Goal: Complete application form

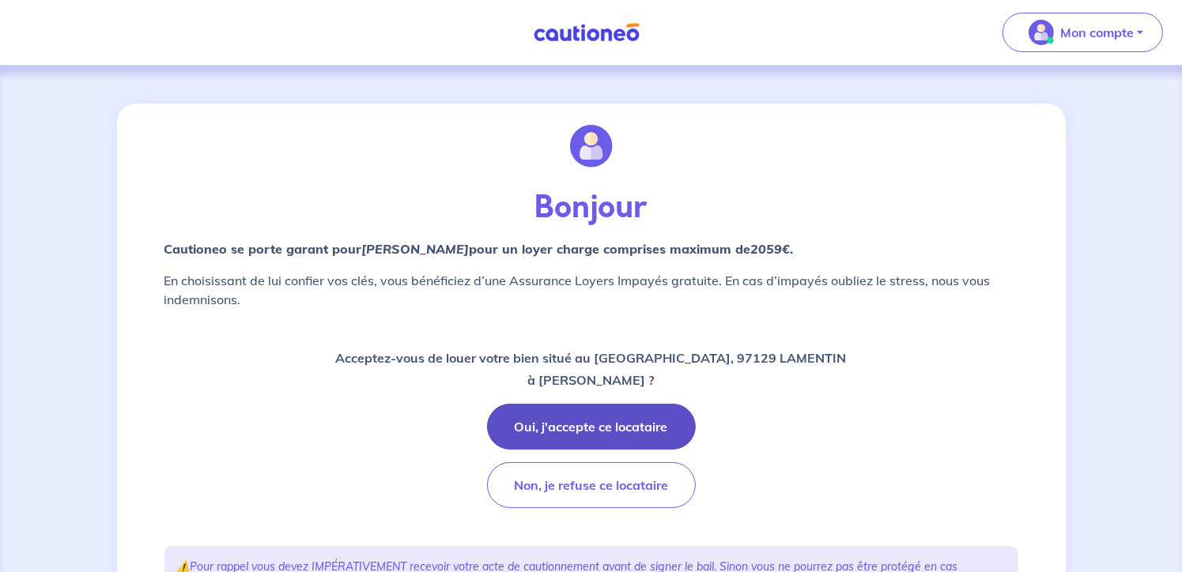
click at [608, 417] on button "Oui, j'accepte ce locataire" at bounding box center [591, 427] width 209 height 46
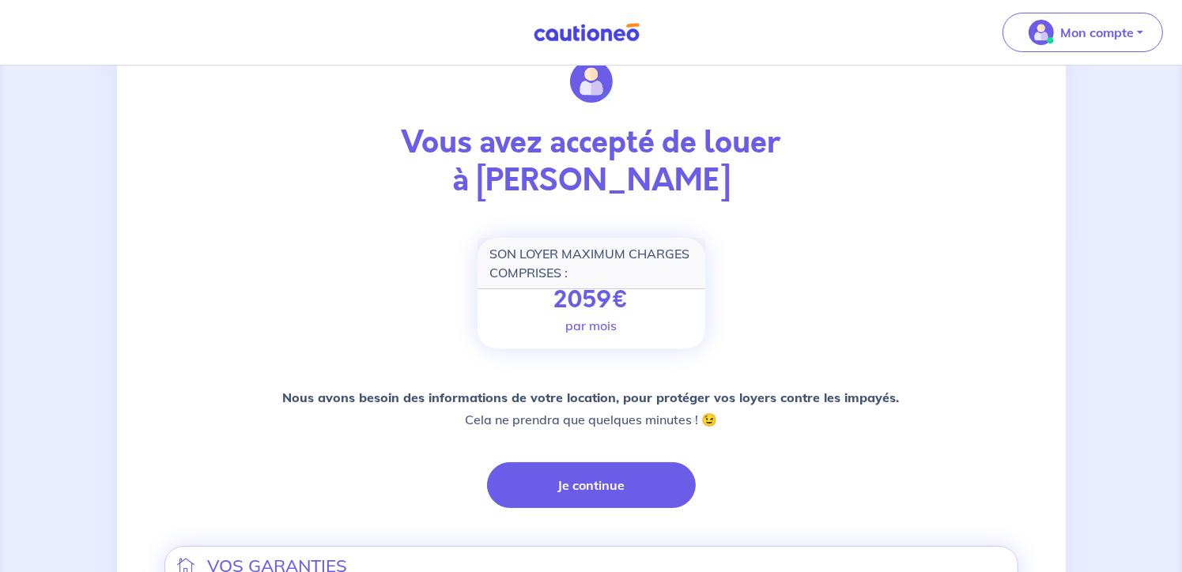
scroll to position [158, 0]
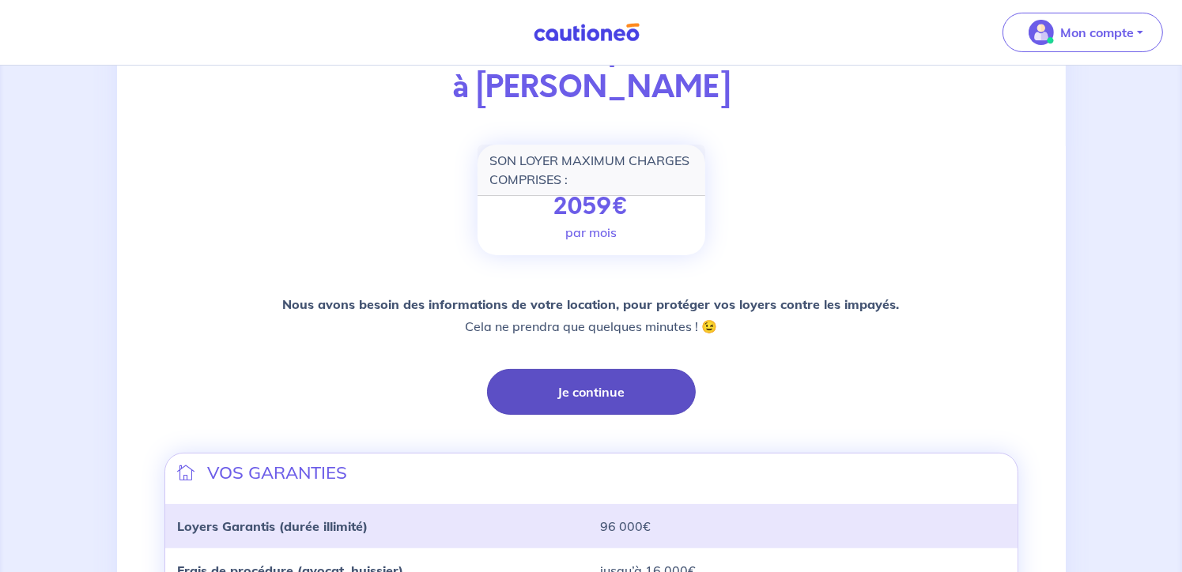
click at [576, 376] on button "Je continue" at bounding box center [591, 392] width 209 height 46
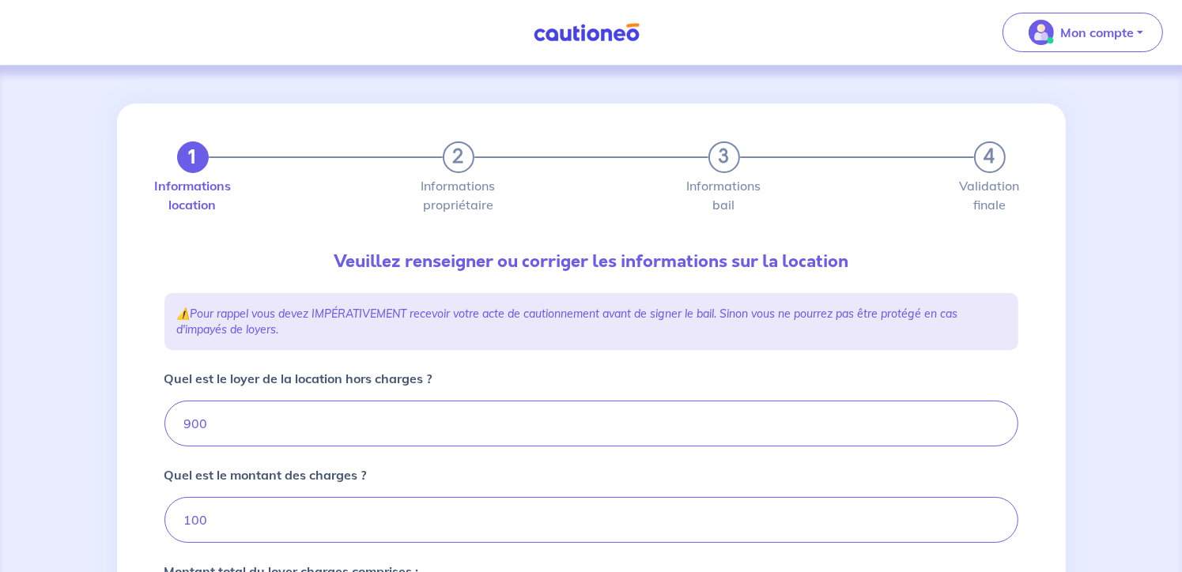
type input "1000"
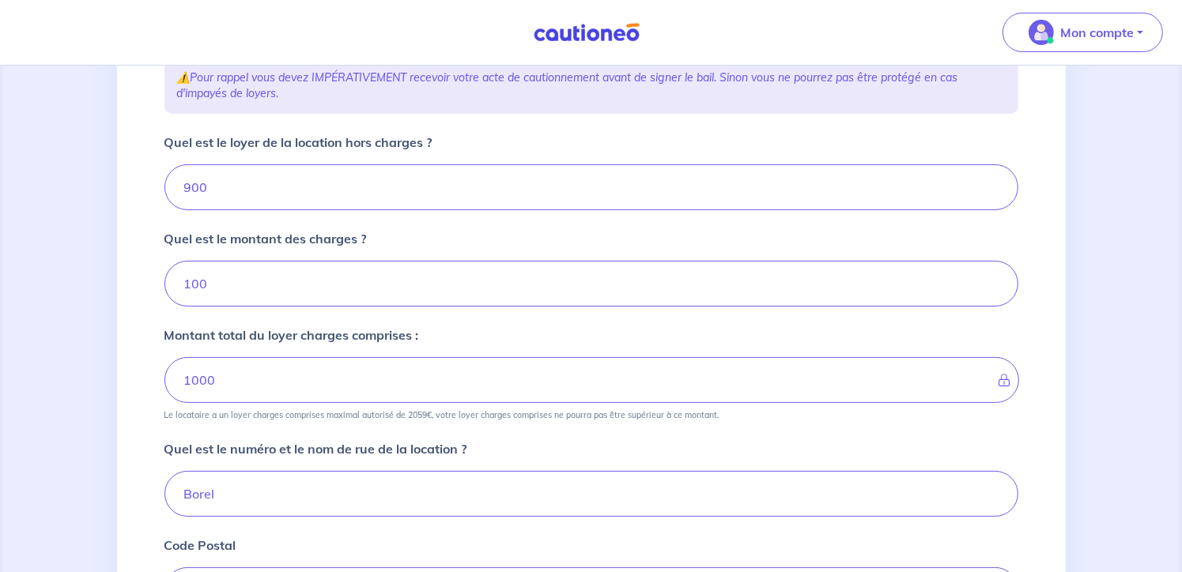
scroll to position [237, 0]
drag, startPoint x: 227, startPoint y: 292, endPoint x: 114, endPoint y: 259, distance: 117.9
click at [127, 263] on div "1 2 3 4 Informations location Informations propriétaire Informations bail Valid…" at bounding box center [591, 402] width 949 height 1072
drag, startPoint x: 255, startPoint y: 179, endPoint x: -9, endPoint y: 179, distance: 264.1
click at [0, 179] on html "Mon compte Me déconnecter 1 2 3 4 Informations location Informations propriétai…" at bounding box center [591, 370] width 1182 height 1214
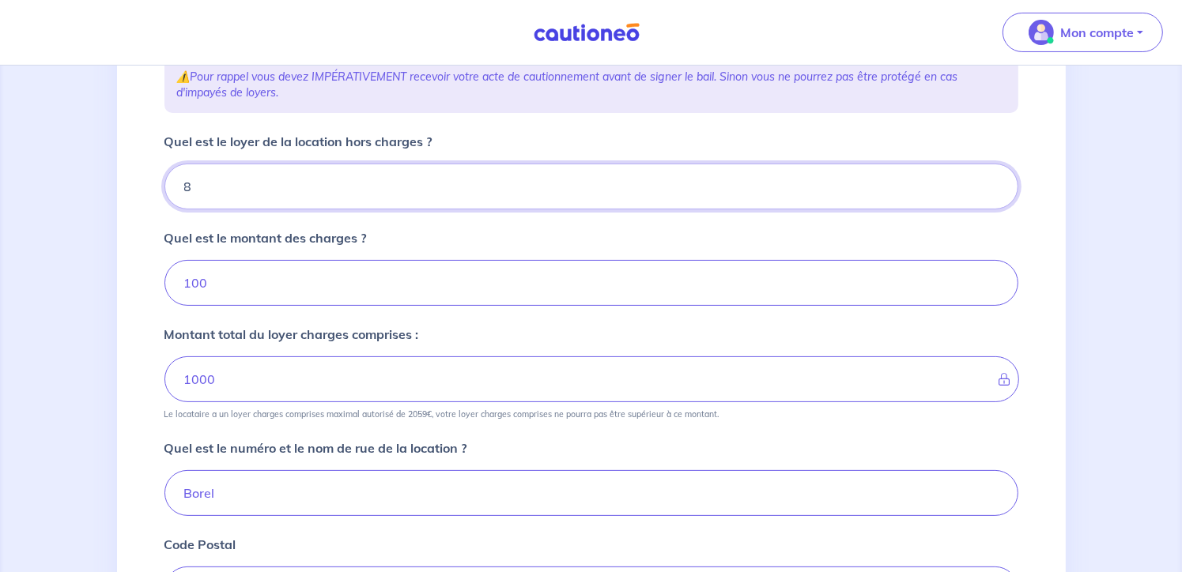
type input "85"
type input "108"
type input "850"
type input "950"
type input "850"
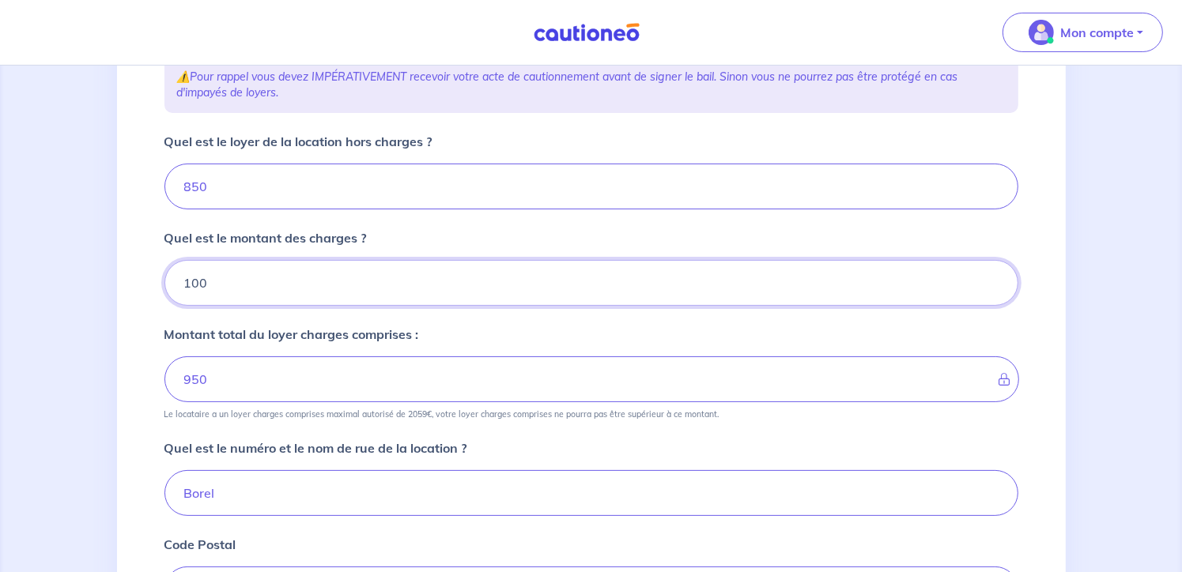
drag, startPoint x: 247, startPoint y: 289, endPoint x: 19, endPoint y: 275, distance: 229.0
click at [28, 278] on div "1 2 3 4 Informations location Informations propriétaire Informations bail Valid…" at bounding box center [591, 402] width 1182 height 1148
type input "50"
type input "900"
type input "50"
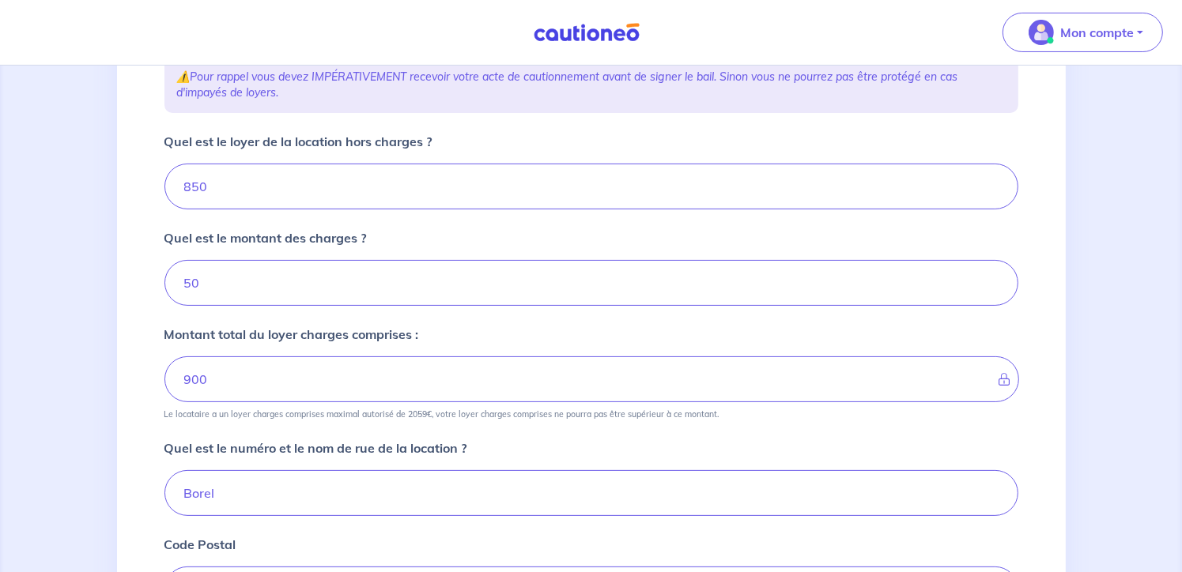
click at [0, 364] on html "Mon compte Me déconnecter 1 2 3 4 Informations location Informations propriétai…" at bounding box center [591, 370] width 1182 height 1214
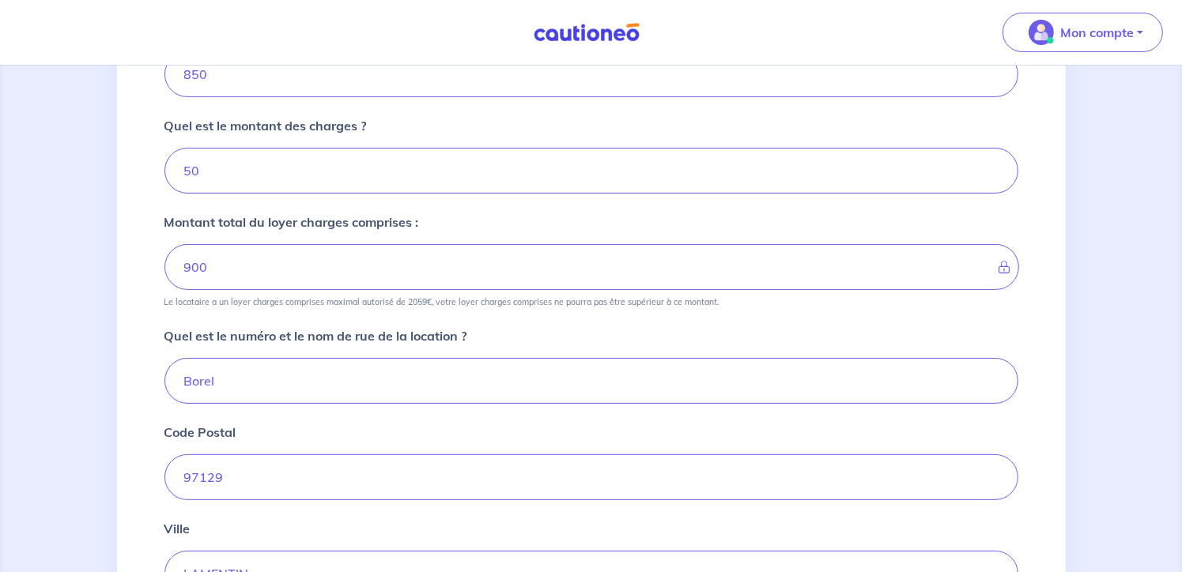
scroll to position [474, 0]
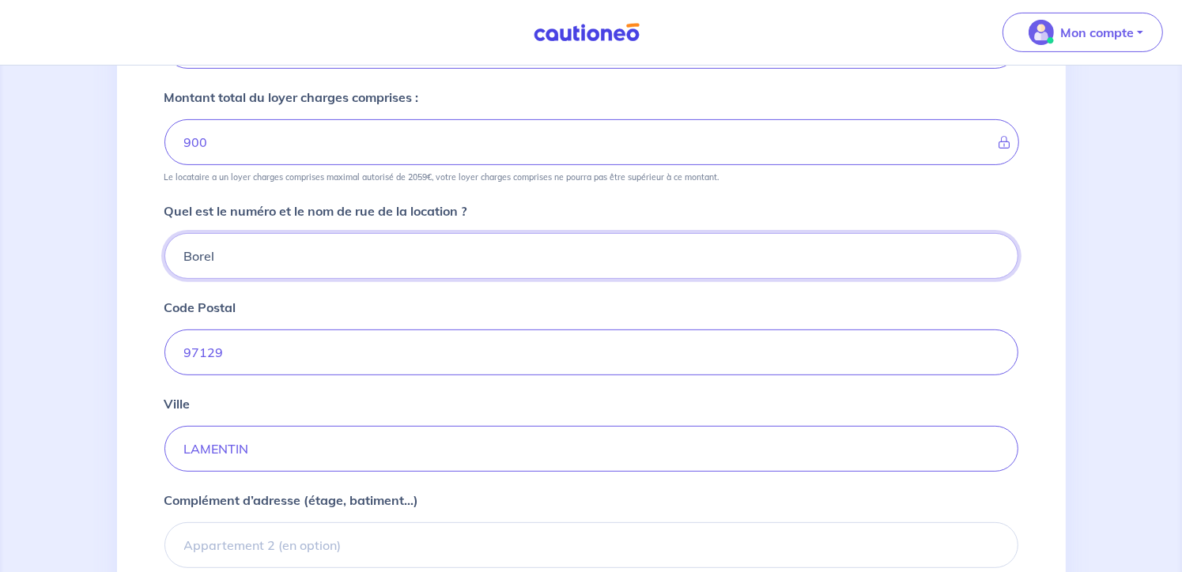
click at [177, 261] on input "Borel" at bounding box center [591, 256] width 854 height 46
drag, startPoint x: 268, startPoint y: 259, endPoint x: 88, endPoint y: 232, distance: 182.2
click at [88, 232] on div "1 2 3 4 Informations location Informations propriétaire Informations bail Valid…" at bounding box center [591, 165] width 1182 height 1148
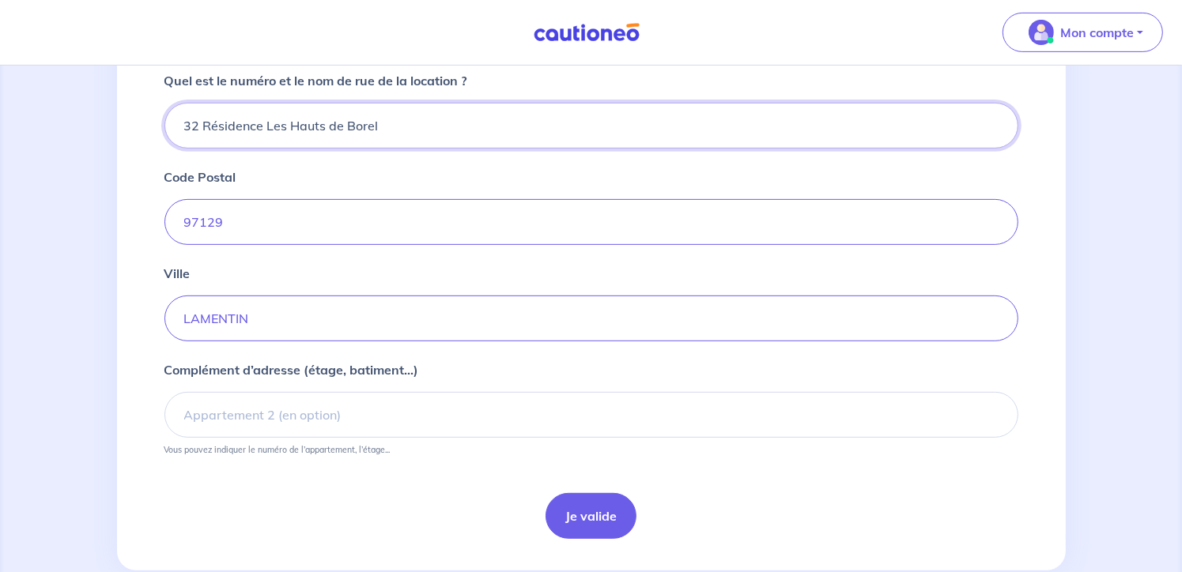
scroll to position [633, 0]
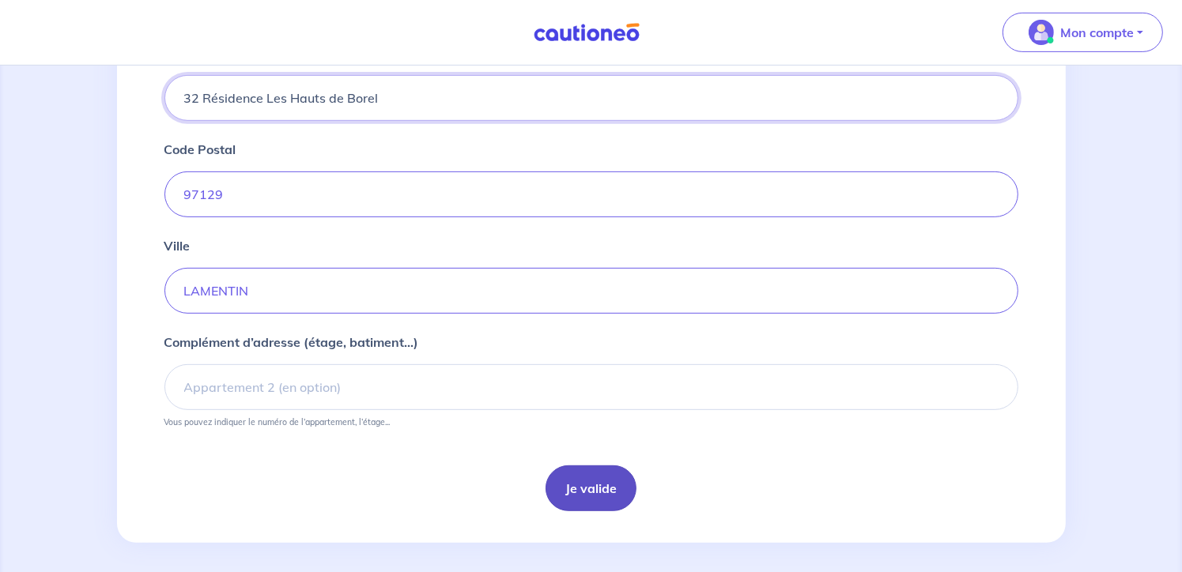
type input "32 Résidence Les Hauts de Borel"
click at [566, 484] on button "Je valide" at bounding box center [591, 489] width 91 height 46
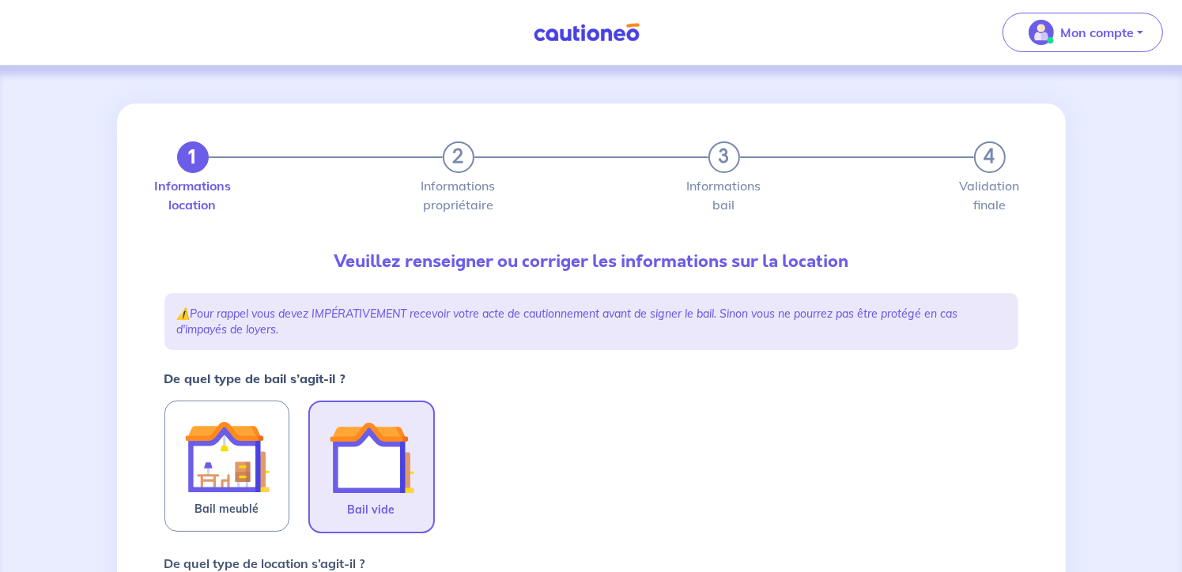
click at [390, 459] on img at bounding box center [371, 457] width 85 height 85
click at [0, 0] on input "Bail vide" at bounding box center [0, 0] width 0 height 0
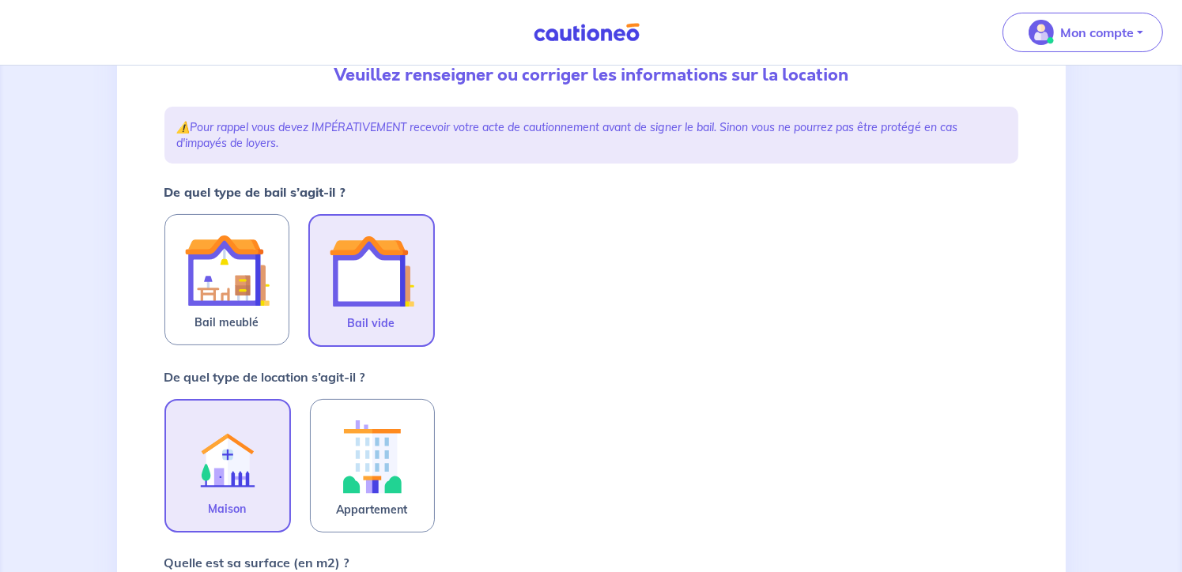
scroll to position [316, 0]
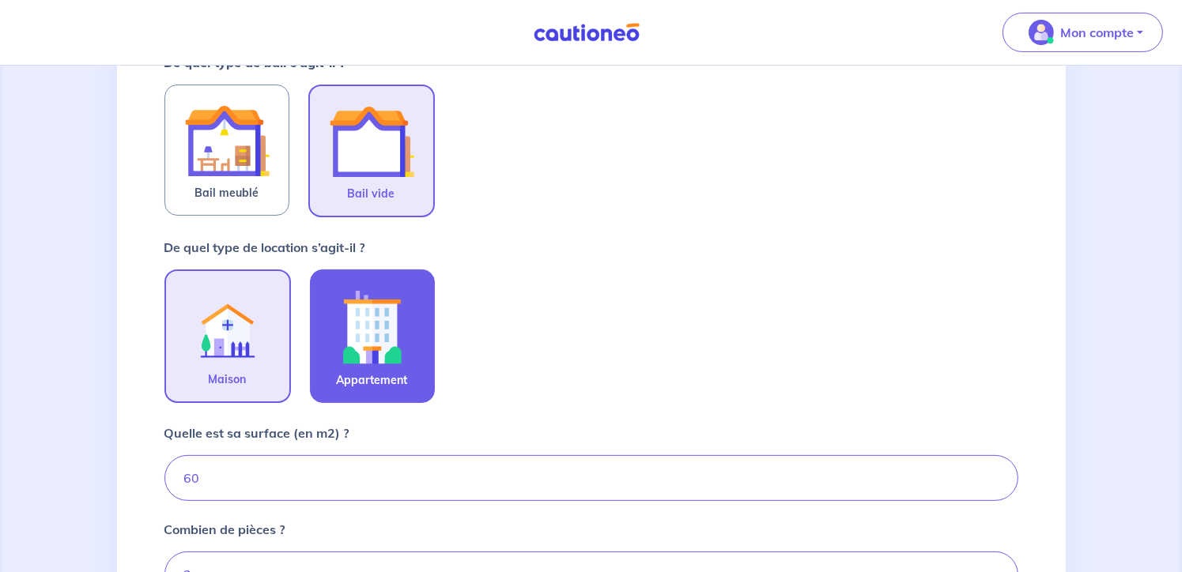
click at [387, 321] on img at bounding box center [372, 327] width 85 height 88
click at [0, 0] on input "Appartement" at bounding box center [0, 0] width 0 height 0
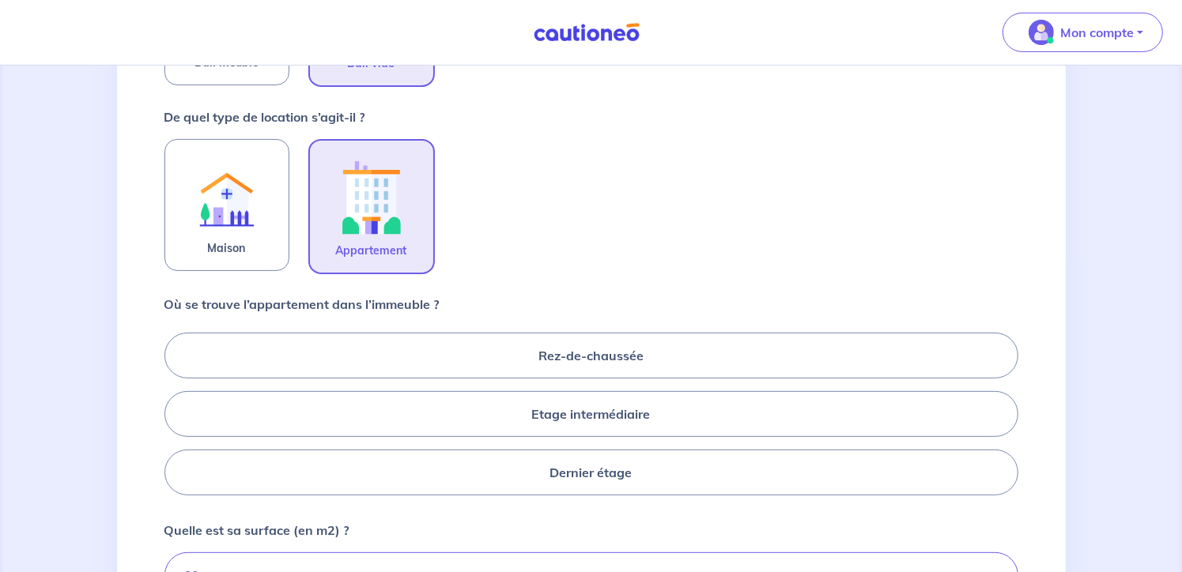
scroll to position [474, 0]
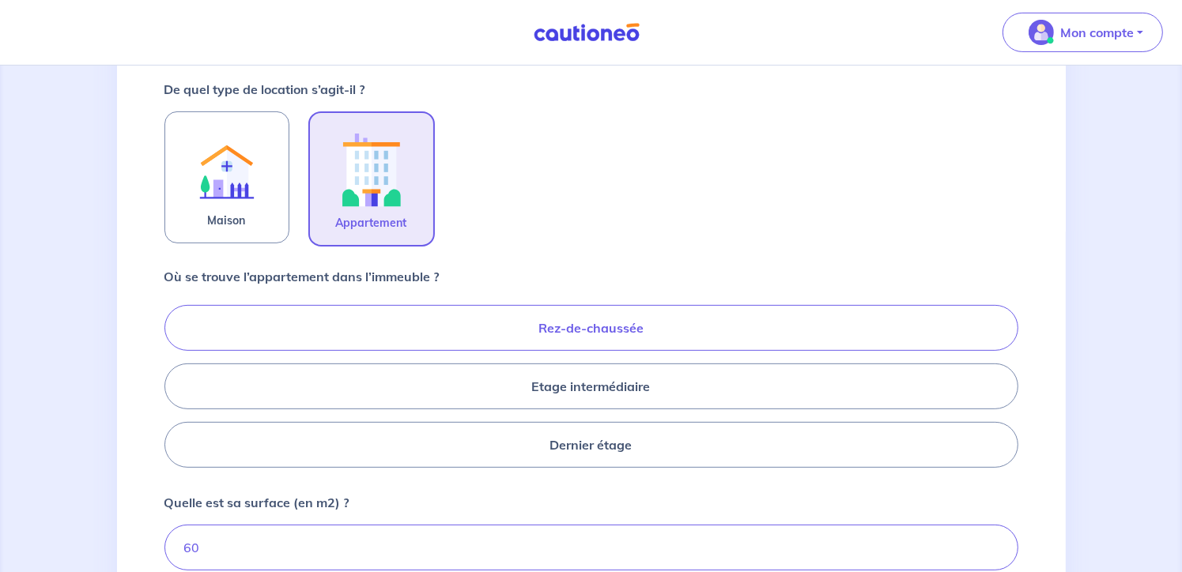
click at [622, 319] on label "Rez-de-chaussée" at bounding box center [591, 328] width 854 height 46
click at [175, 381] on input "Rez-de-chaussée" at bounding box center [169, 386] width 10 height 10
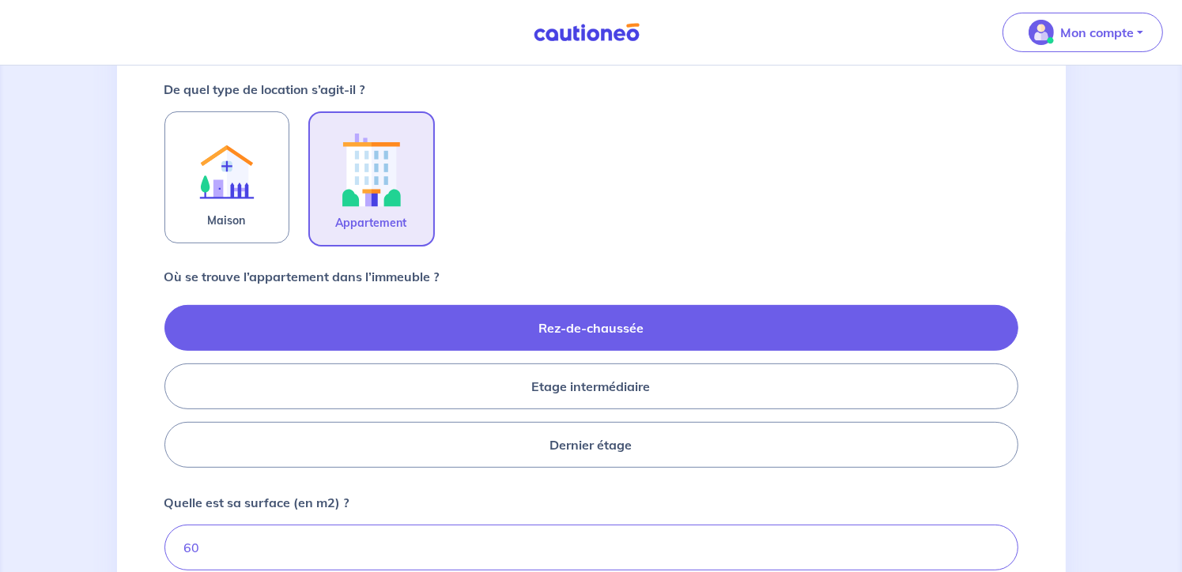
radio input "true"
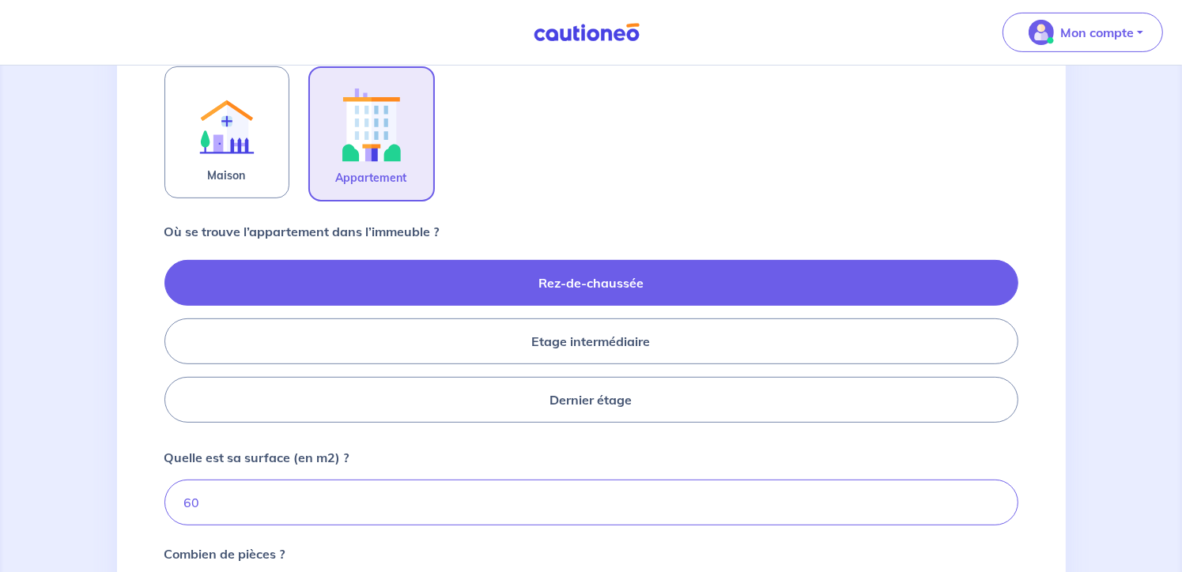
scroll to position [712, 0]
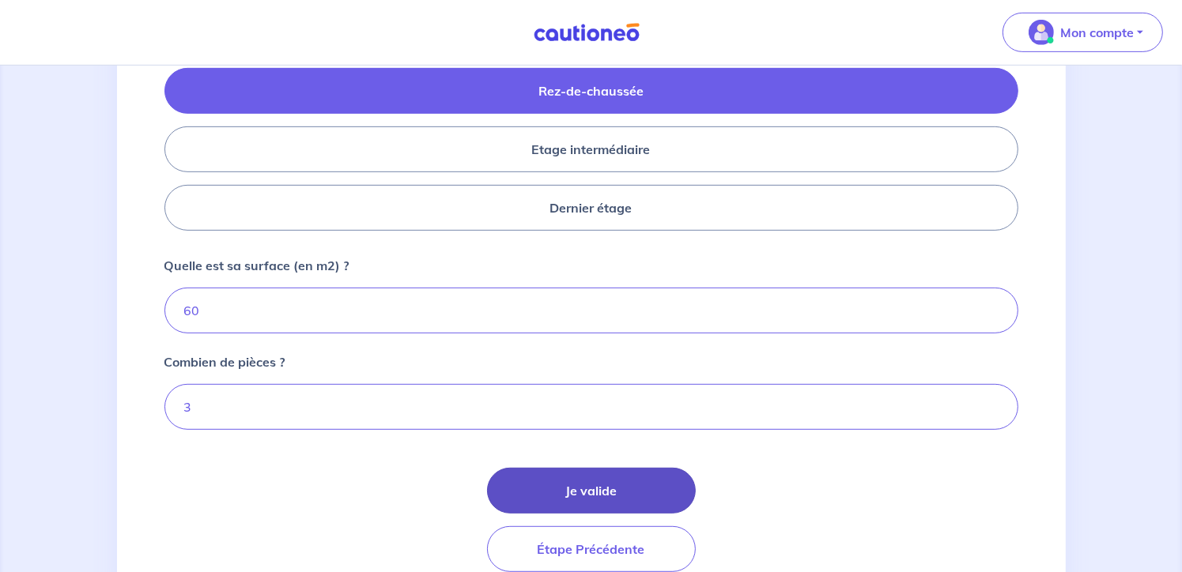
click at [571, 490] on button "Je valide" at bounding box center [591, 491] width 209 height 46
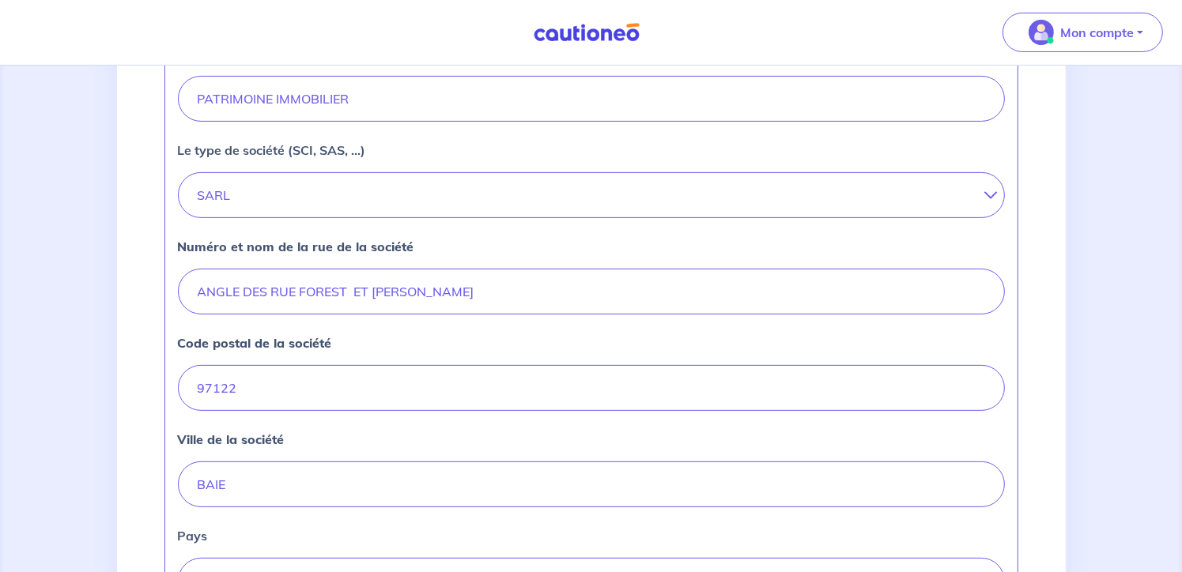
scroll to position [633, 0]
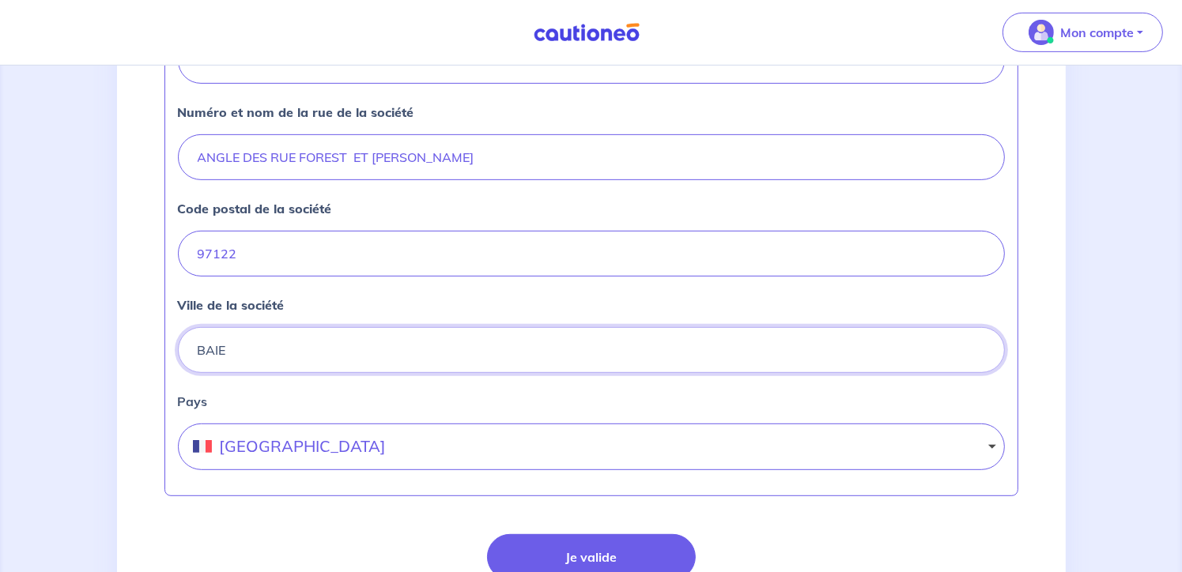
click at [313, 357] on input "BAIE" at bounding box center [591, 350] width 827 height 46
type input "BAIE MAHAULT"
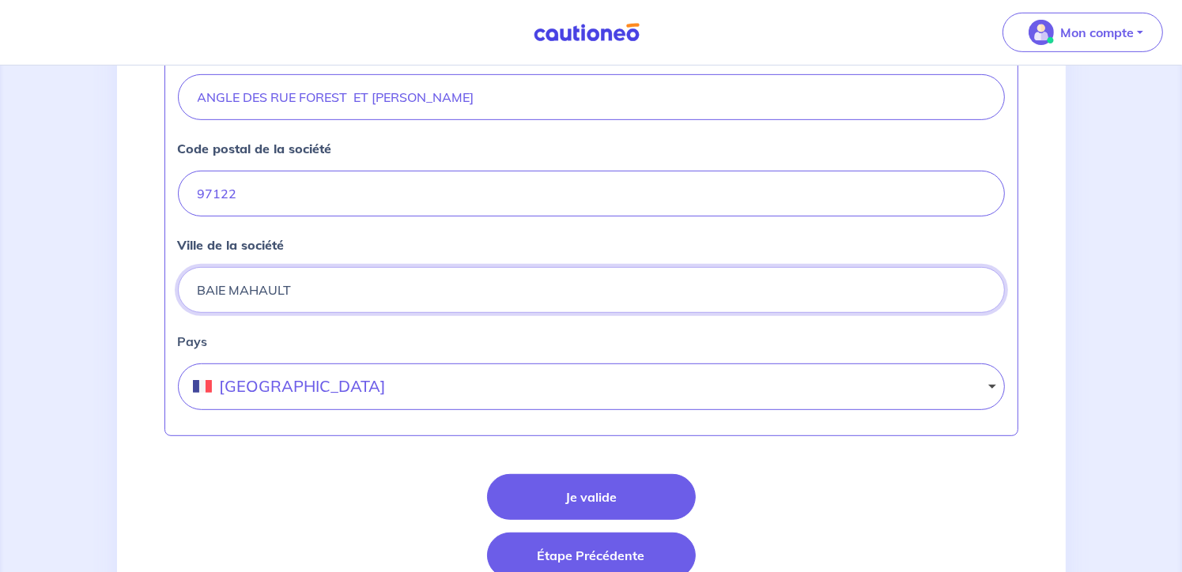
scroll to position [765, 0]
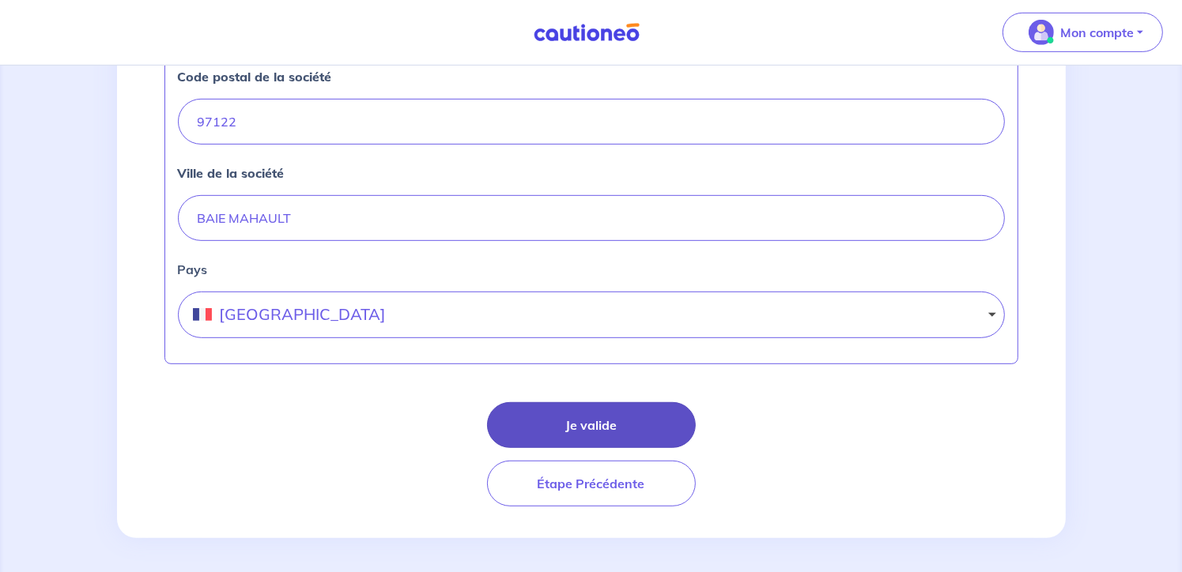
click at [593, 414] on button "Je valide" at bounding box center [591, 425] width 209 height 46
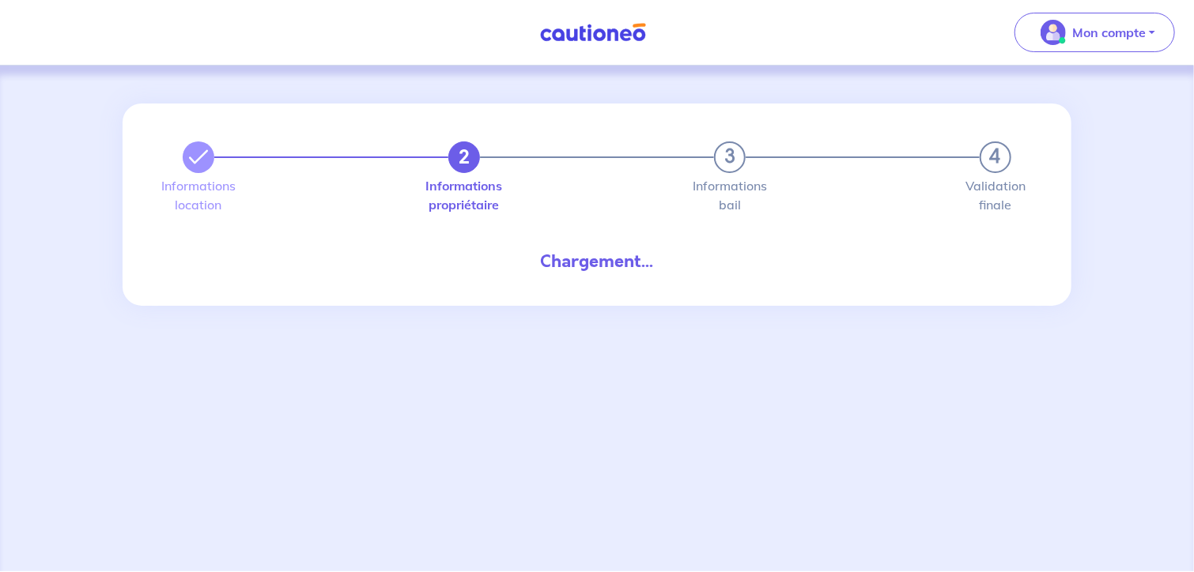
select select "GP"
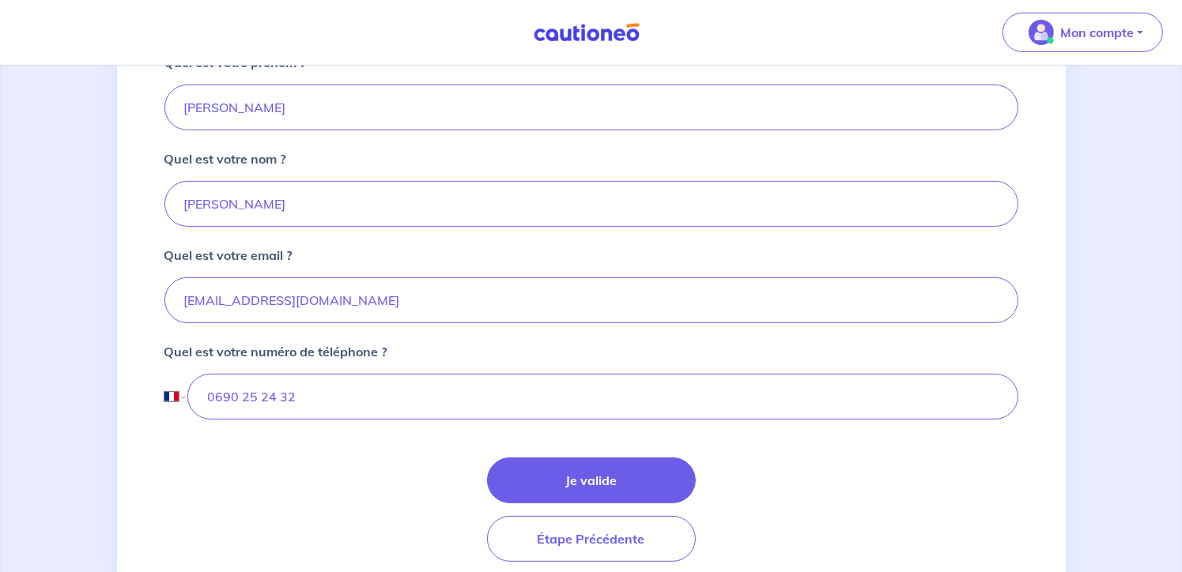
scroll to position [395, 0]
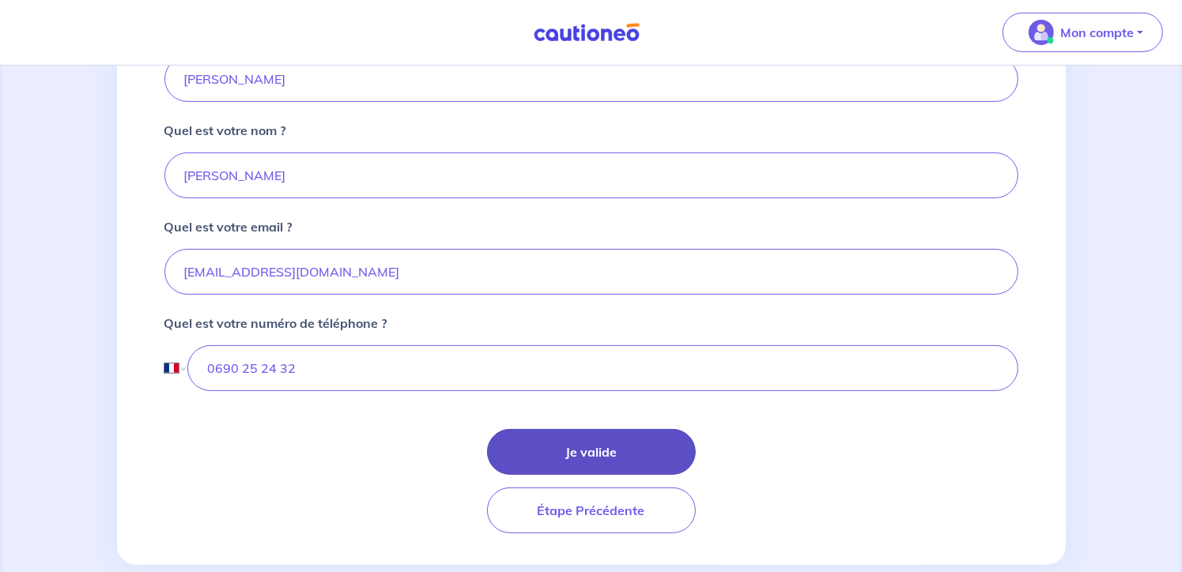
click at [540, 449] on button "Je valide" at bounding box center [591, 452] width 209 height 46
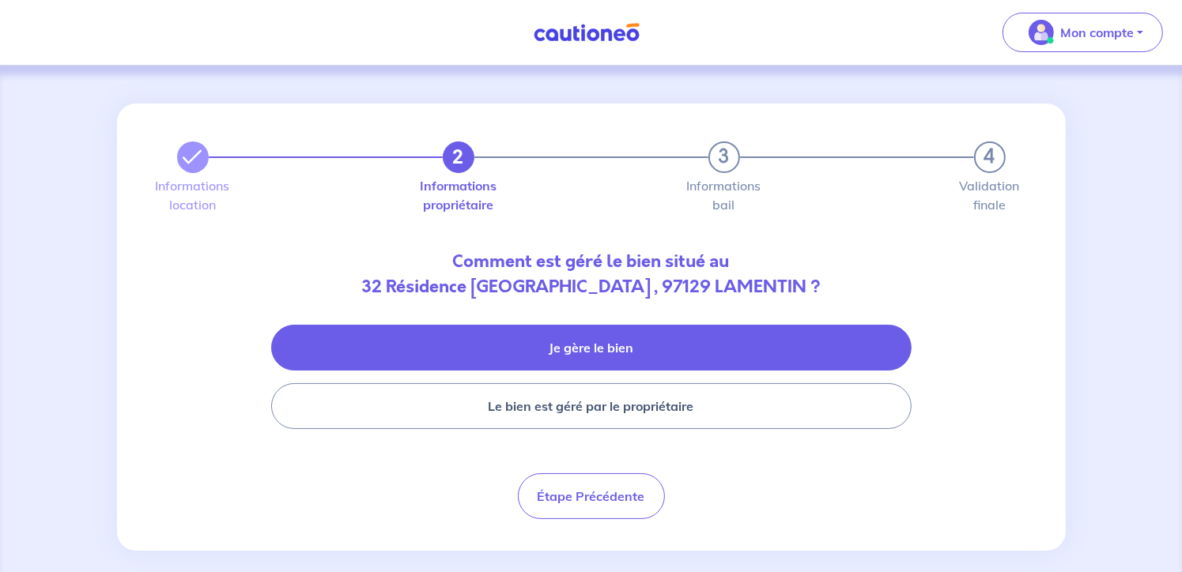
click at [535, 335] on button "Je gère le bien" at bounding box center [591, 348] width 640 height 46
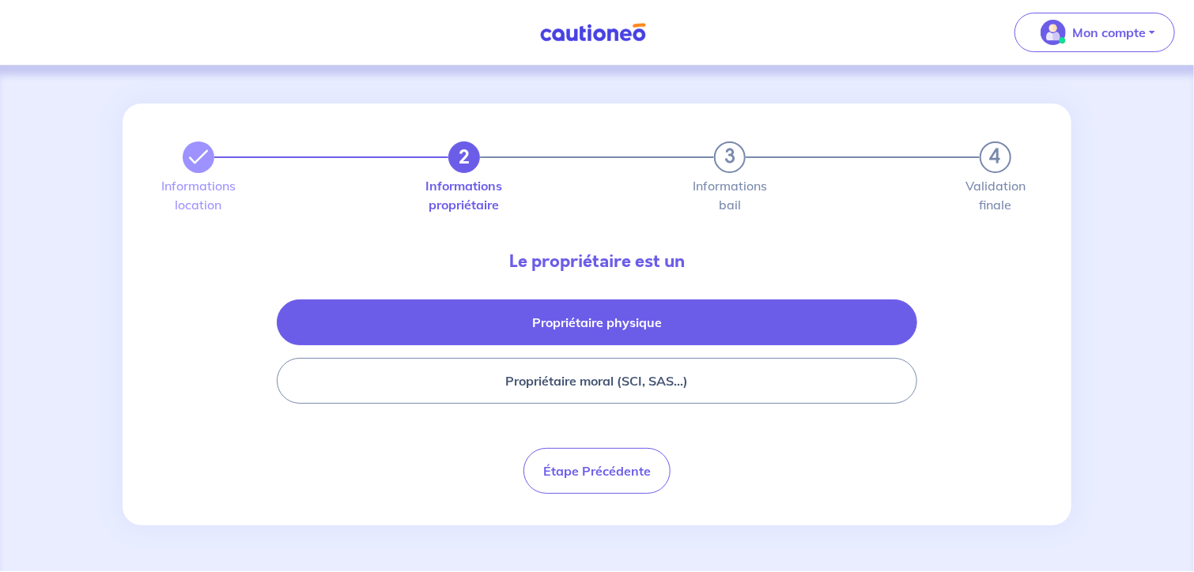
click at [584, 344] on button "Propriétaire physique" at bounding box center [597, 323] width 640 height 46
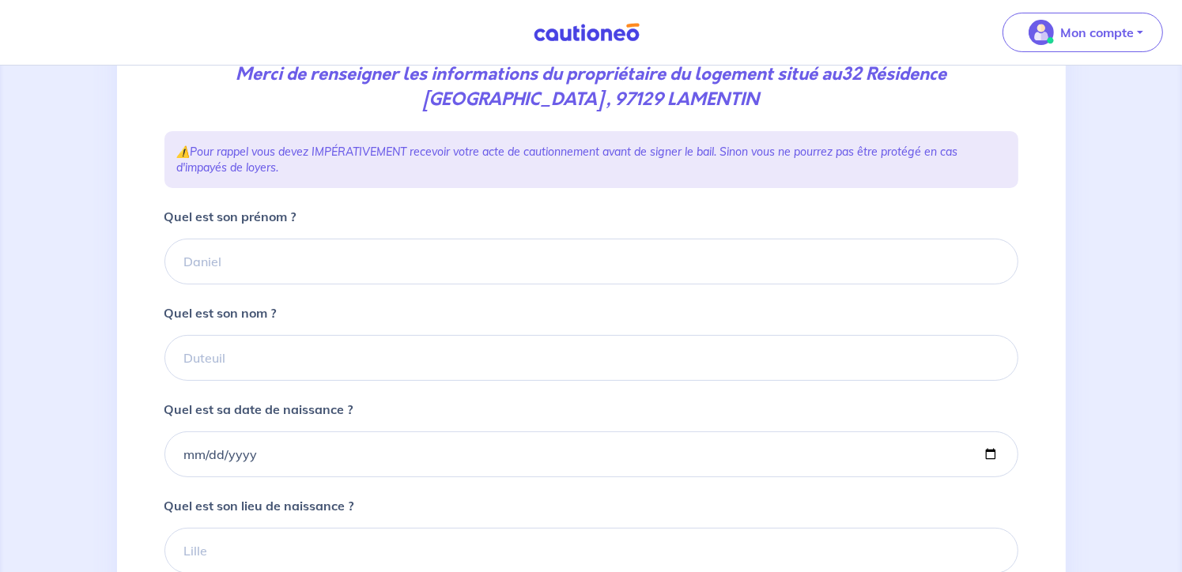
scroll to position [237, 0]
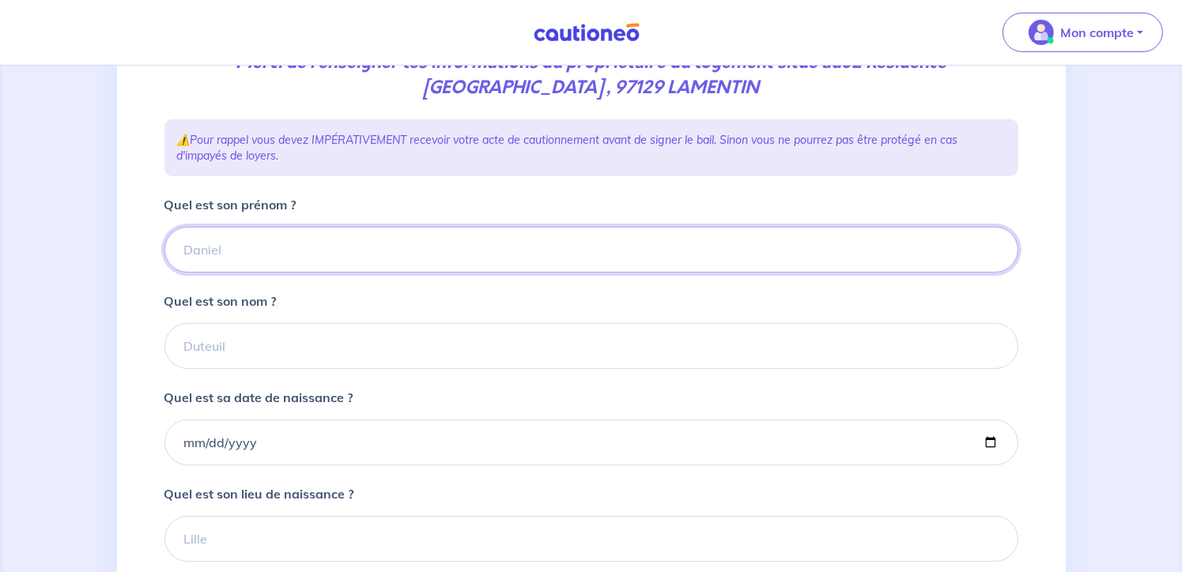
click at [228, 240] on input "Quel est son prénom ?" at bounding box center [591, 250] width 854 height 46
type input "[PERSON_NAME]"
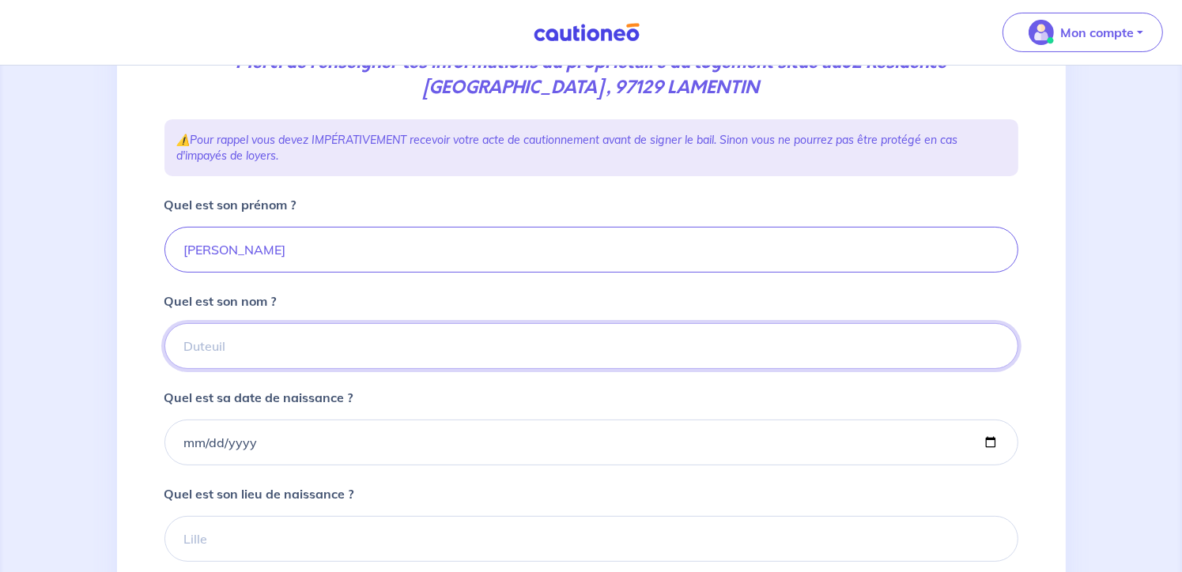
click at [217, 347] on input "Quel est son nom ?" at bounding box center [591, 346] width 854 height 46
type input "CHARLET"
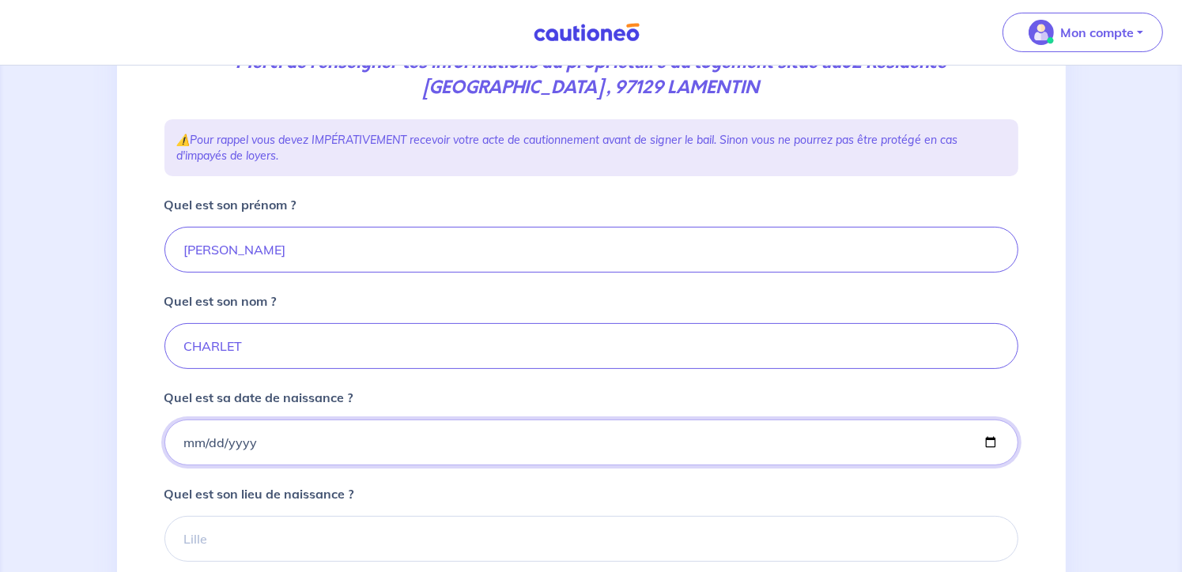
click at [261, 440] on input "Quel est sa date de naissance ?" at bounding box center [591, 443] width 854 height 46
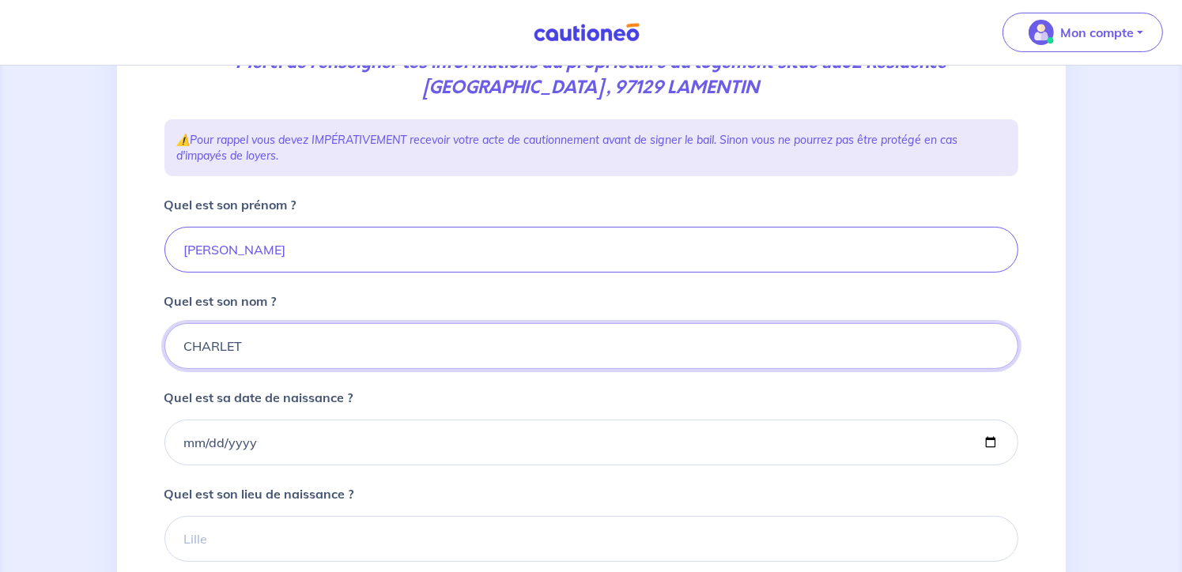
click at [274, 342] on input "CHARLET" at bounding box center [591, 346] width 854 height 46
drag, startPoint x: 247, startPoint y: 249, endPoint x: -9, endPoint y: 195, distance: 261.8
click at [0, 195] on html "Mon compte Me déconnecter 2 3 4 Informations location Informations propriétaire…" at bounding box center [591, 268] width 1182 height 1011
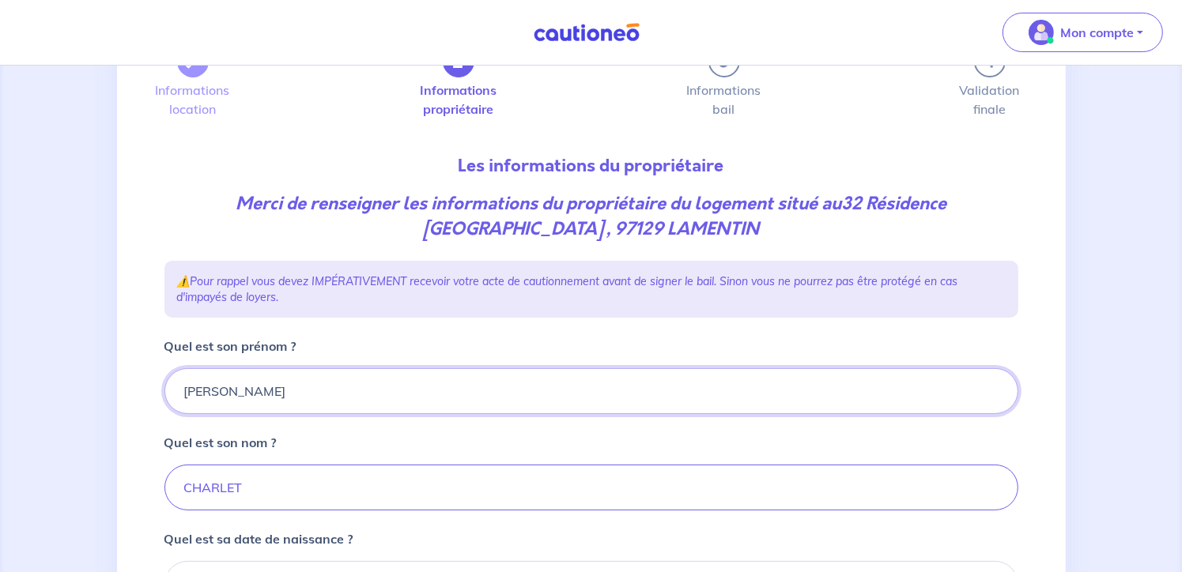
scroll to position [79, 0]
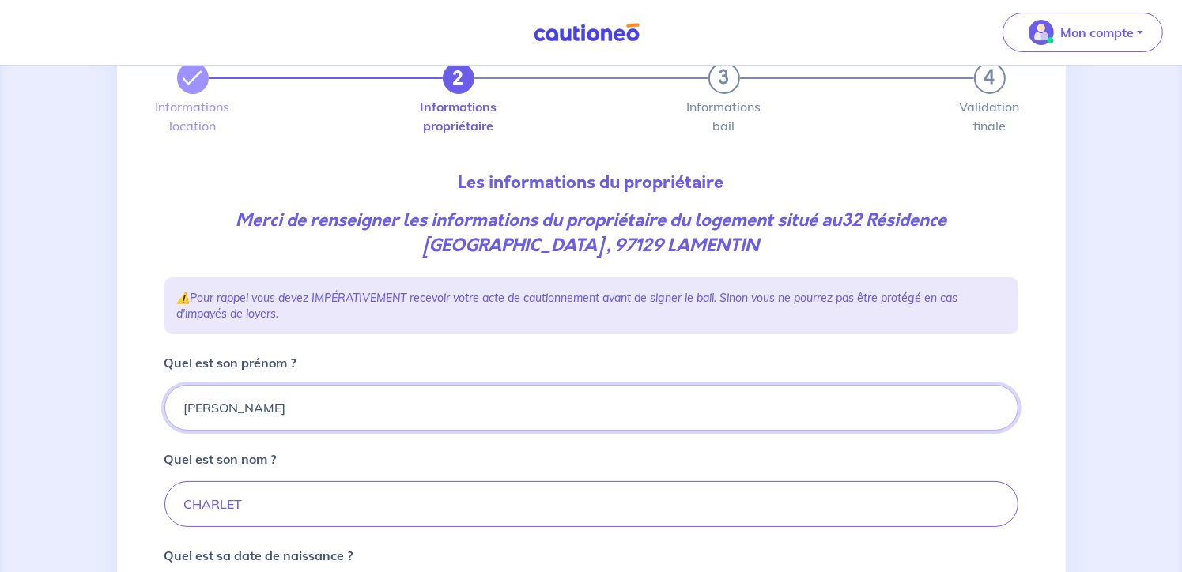
type input "[PERSON_NAME]"
click at [254, 501] on input "CHARLET" at bounding box center [591, 505] width 854 height 46
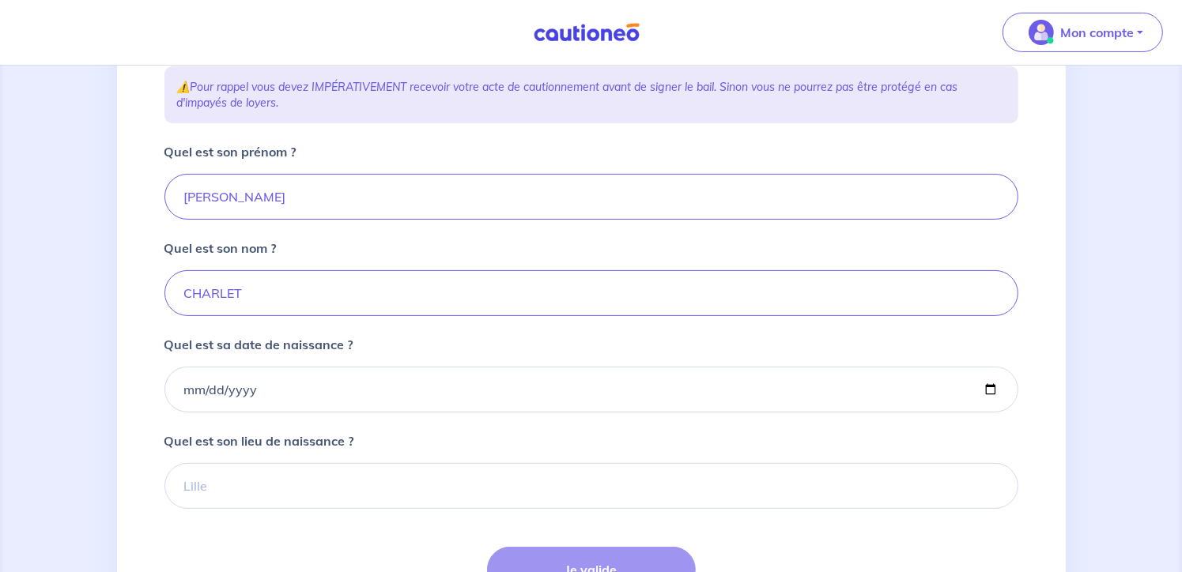
scroll to position [316, 0]
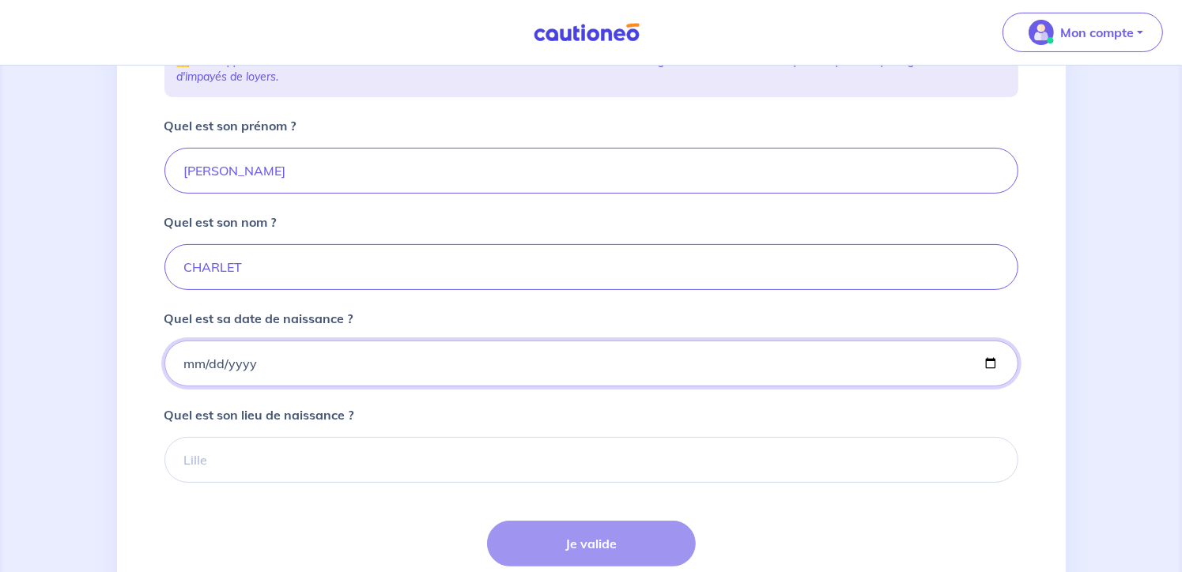
click at [238, 366] on input "Quel est sa date de naissance ?" at bounding box center [591, 364] width 854 height 46
click at [238, 363] on input "Quel est sa date de naissance ?" at bounding box center [591, 364] width 854 height 46
click at [186, 364] on input "Quel est sa date de naissance ?" at bounding box center [591, 364] width 854 height 46
type input "[DATE]"
click at [199, 454] on input "Quel est son lieu de naissance ?" at bounding box center [591, 460] width 854 height 46
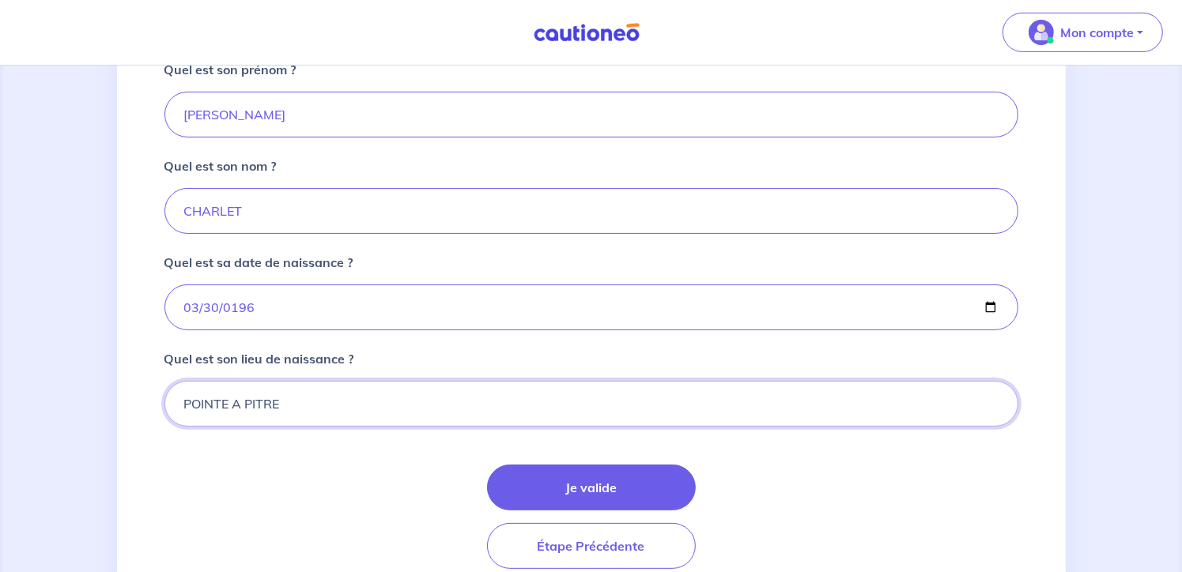
scroll to position [395, 0]
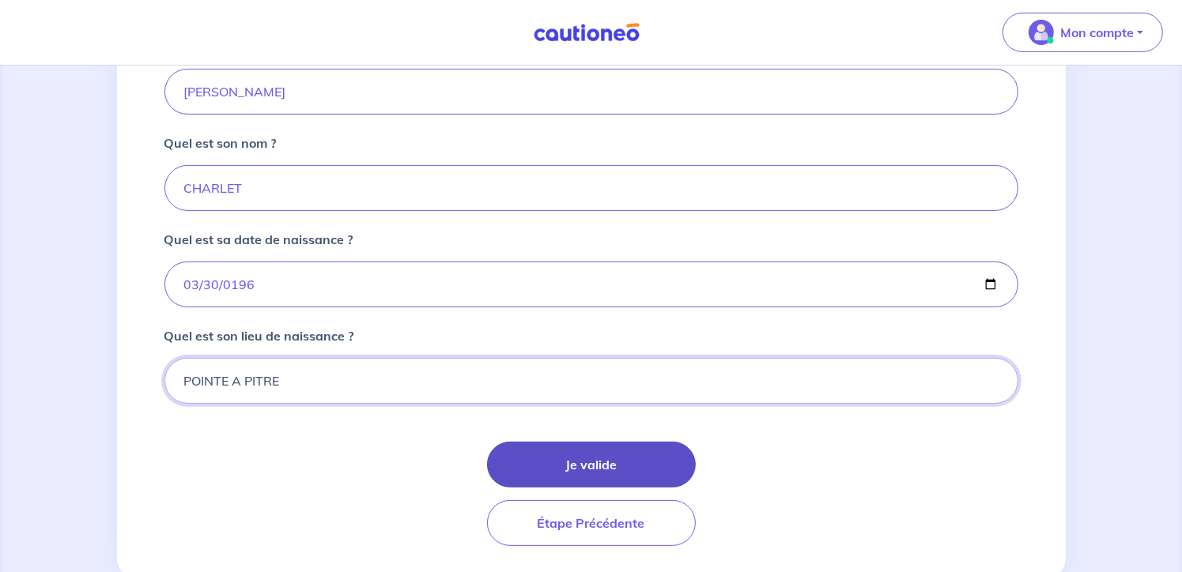
type input "POINTE A PITRE"
click at [622, 467] on button "Je valide" at bounding box center [591, 465] width 209 height 46
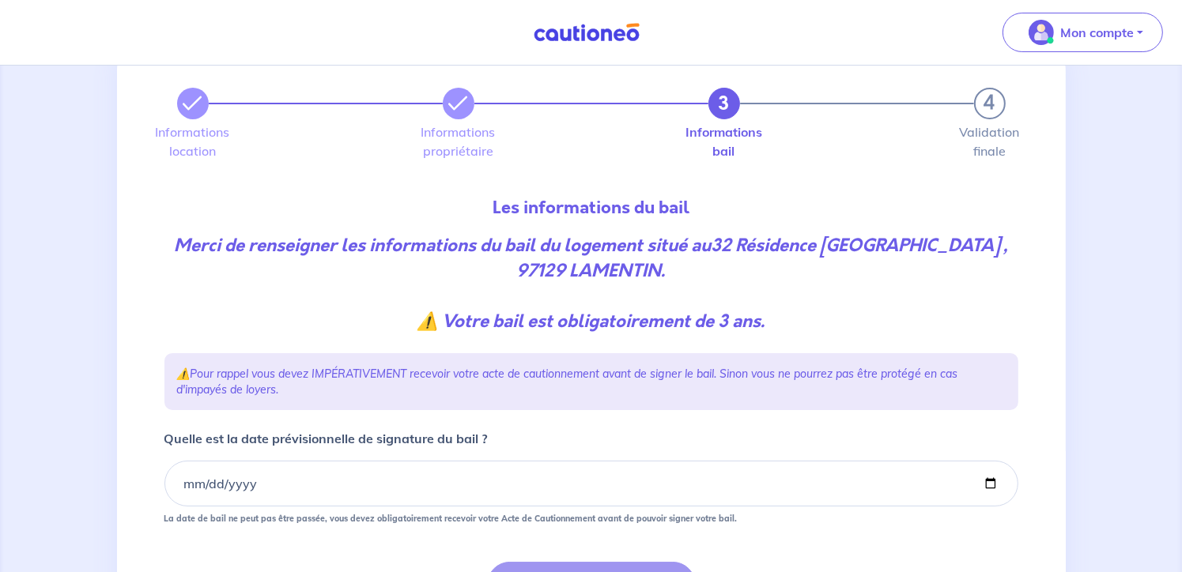
scroll to position [79, 0]
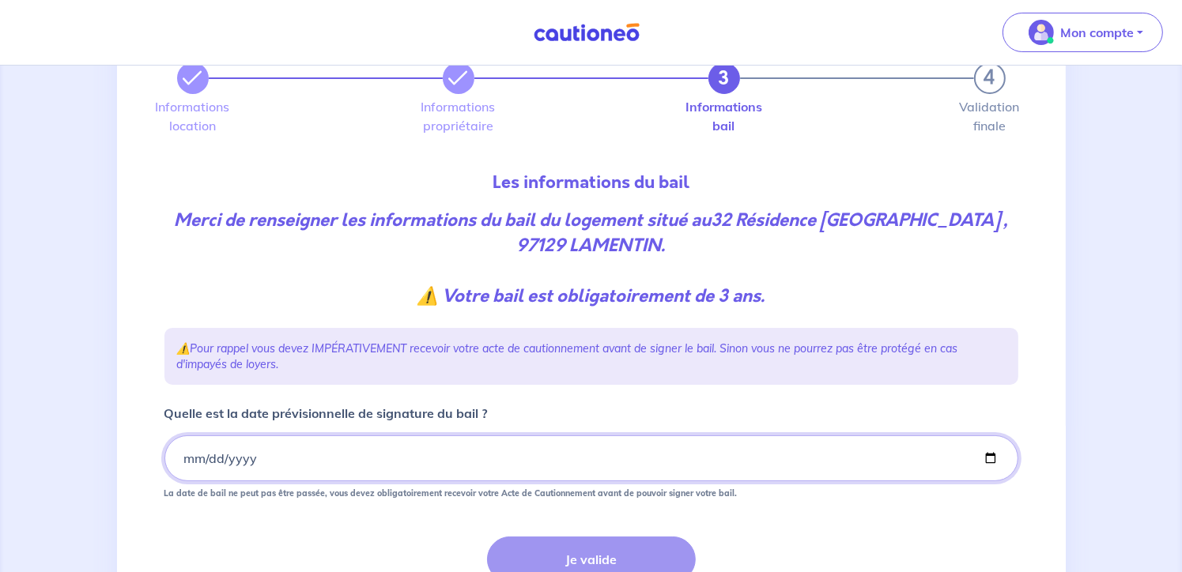
click at [198, 462] on input "Quelle est la date prévisionnelle de signature du bail ?" at bounding box center [591, 459] width 854 height 46
click at [190, 457] on input "Quelle est la date prévisionnelle de signature du bail ?" at bounding box center [591, 459] width 854 height 46
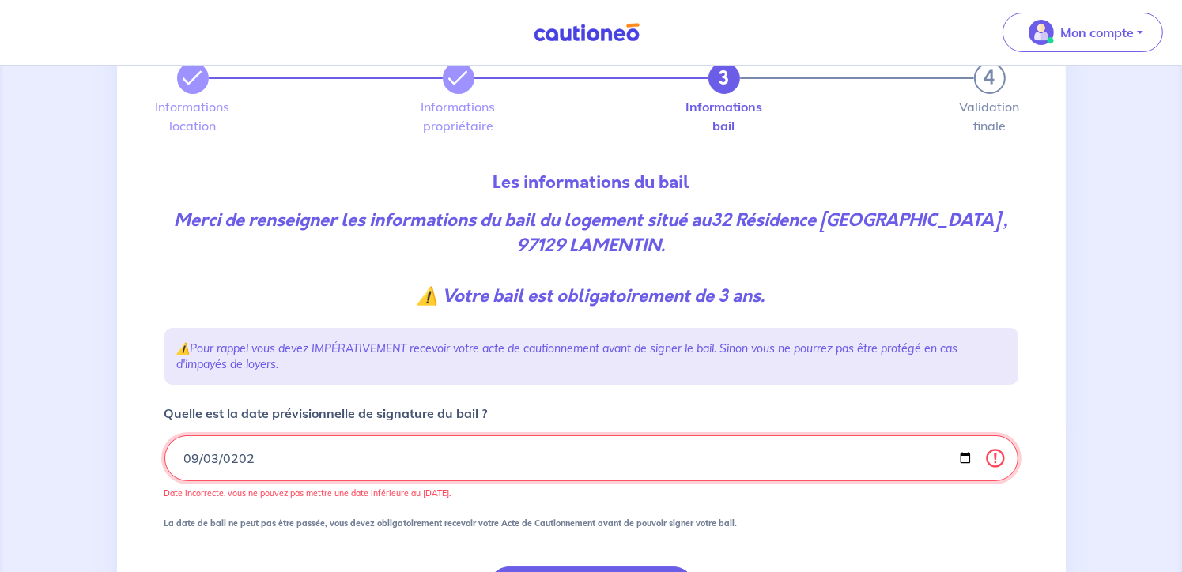
type input "[DATE]"
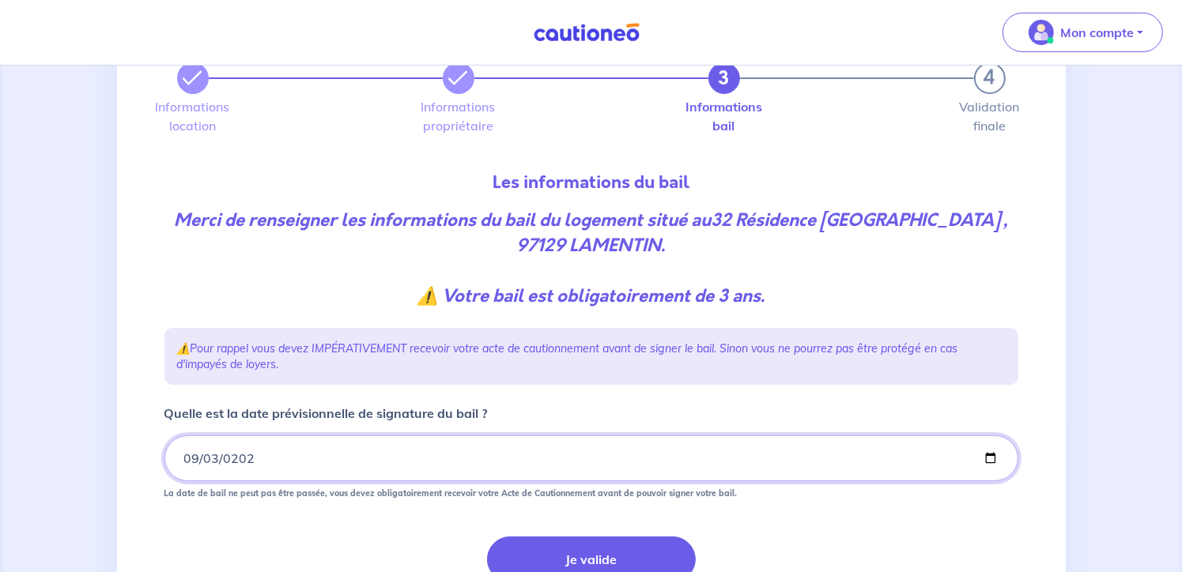
scroll to position [158, 0]
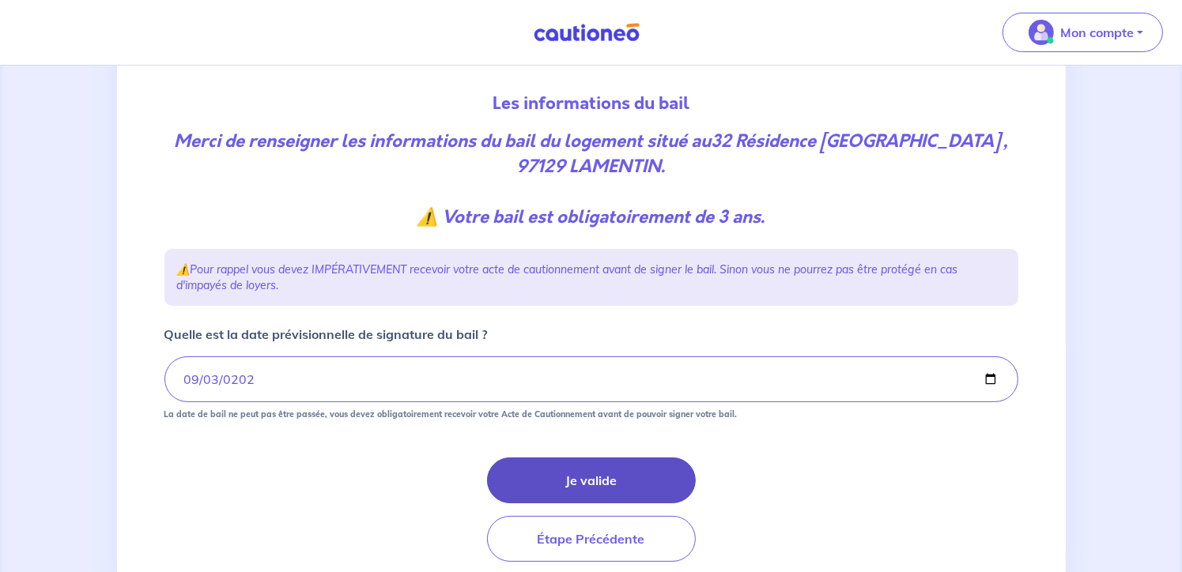
click at [566, 478] on button "Je valide" at bounding box center [591, 481] width 209 height 46
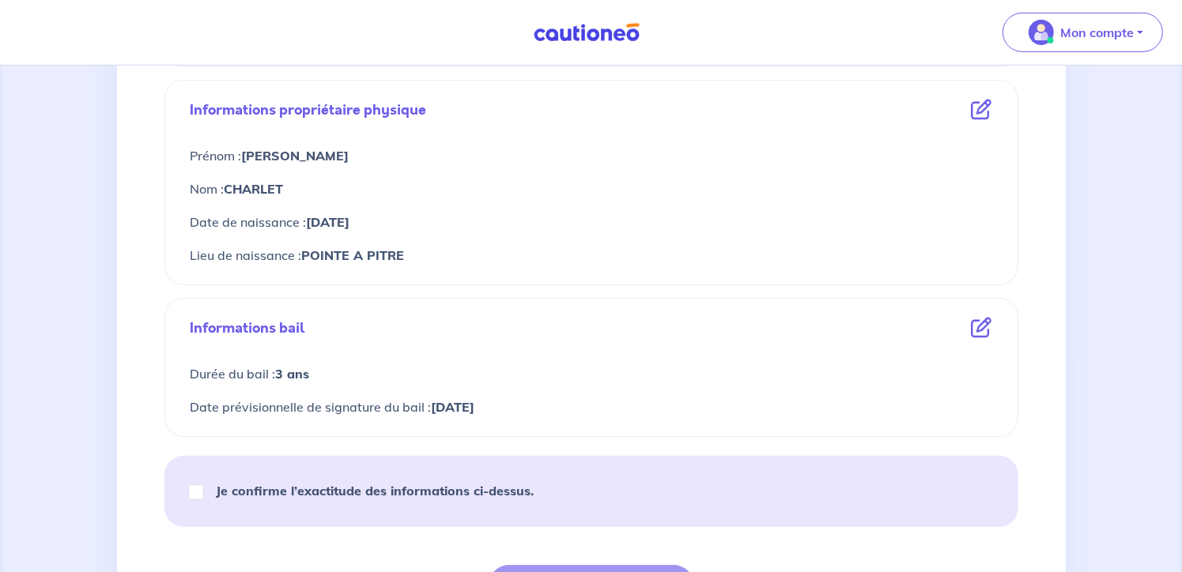
scroll to position [633, 0]
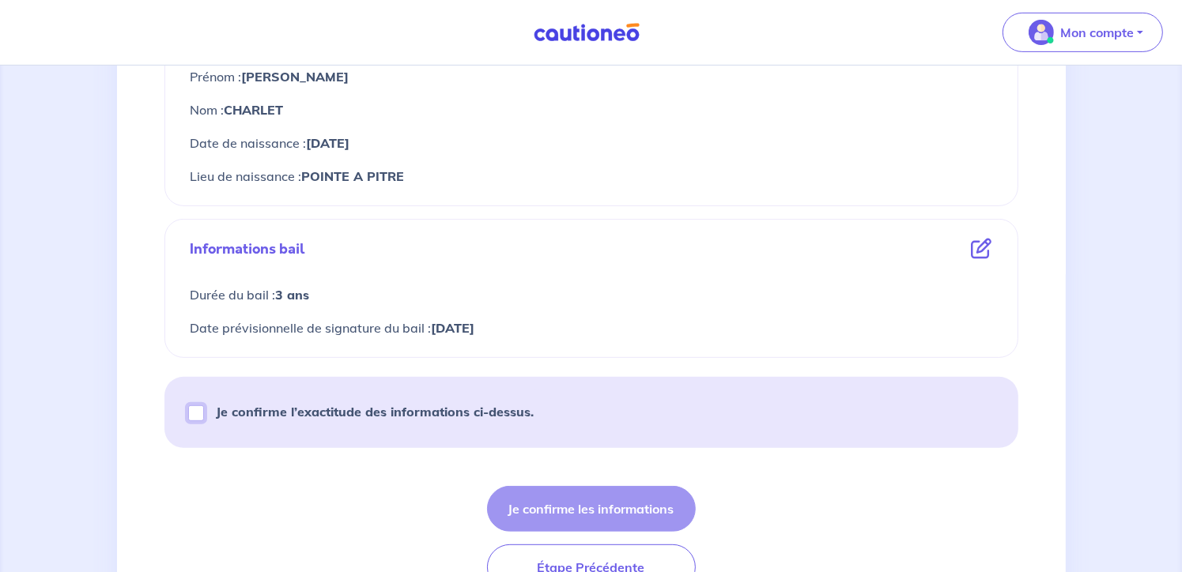
click at [193, 411] on input "Je confirme l’exactitude des informations ci-dessus." at bounding box center [196, 414] width 16 height 16
checkbox input "true"
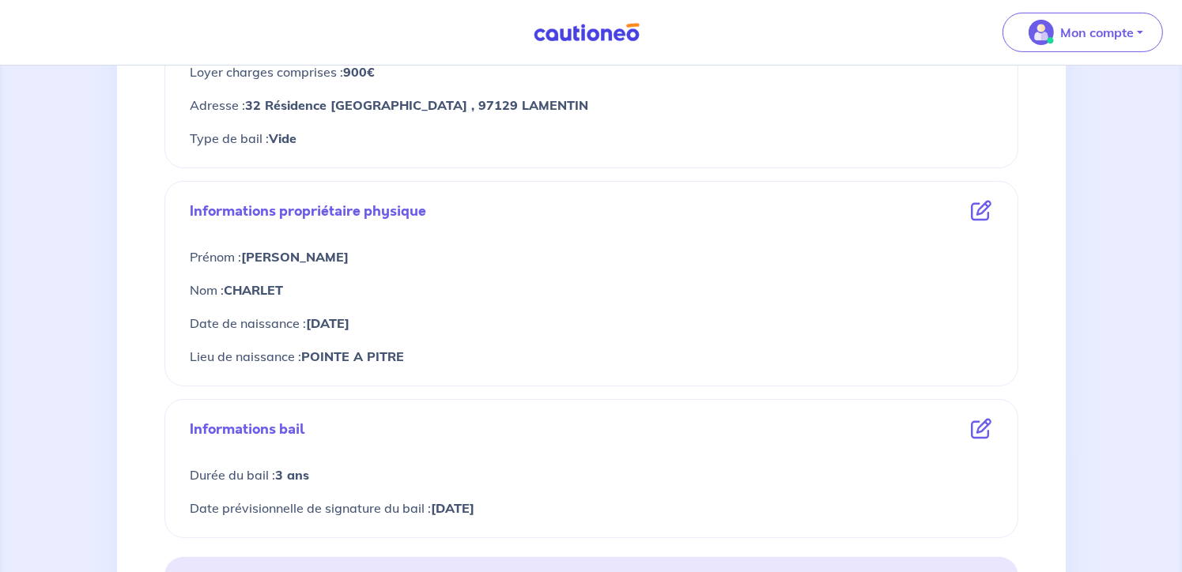
scroll to position [718, 0]
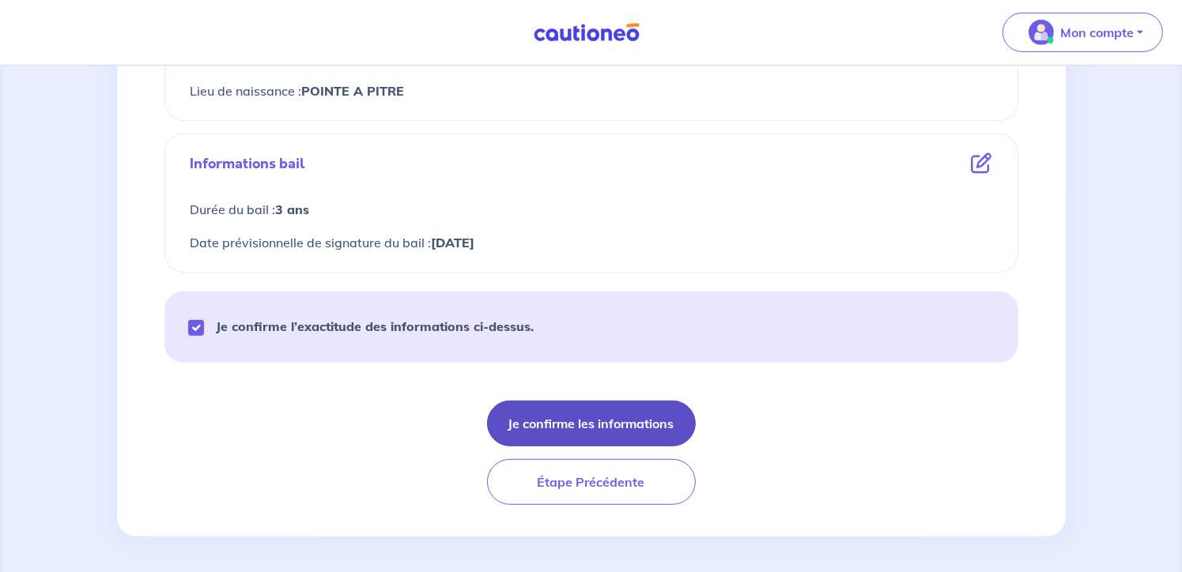
click at [613, 429] on button "Je confirme les informations" at bounding box center [591, 424] width 209 height 46
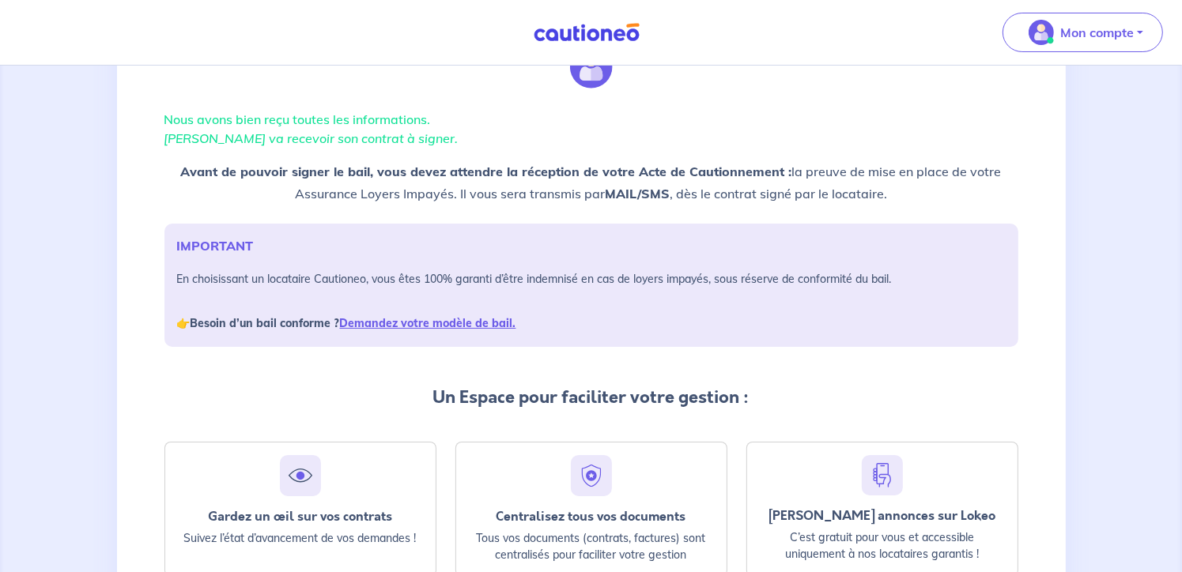
scroll to position [249, 0]
